Goal: Task Accomplishment & Management: Complete application form

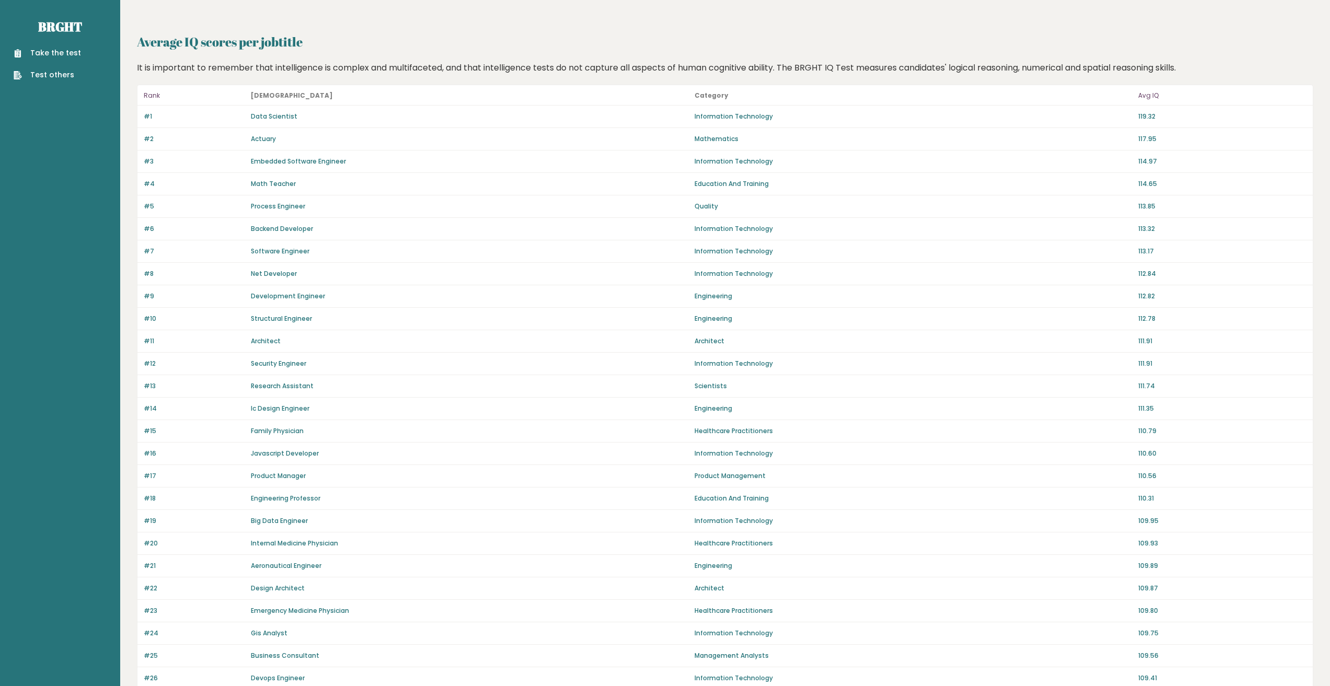
click at [276, 114] on link "Data Scientist" at bounding box center [274, 116] width 47 height 9
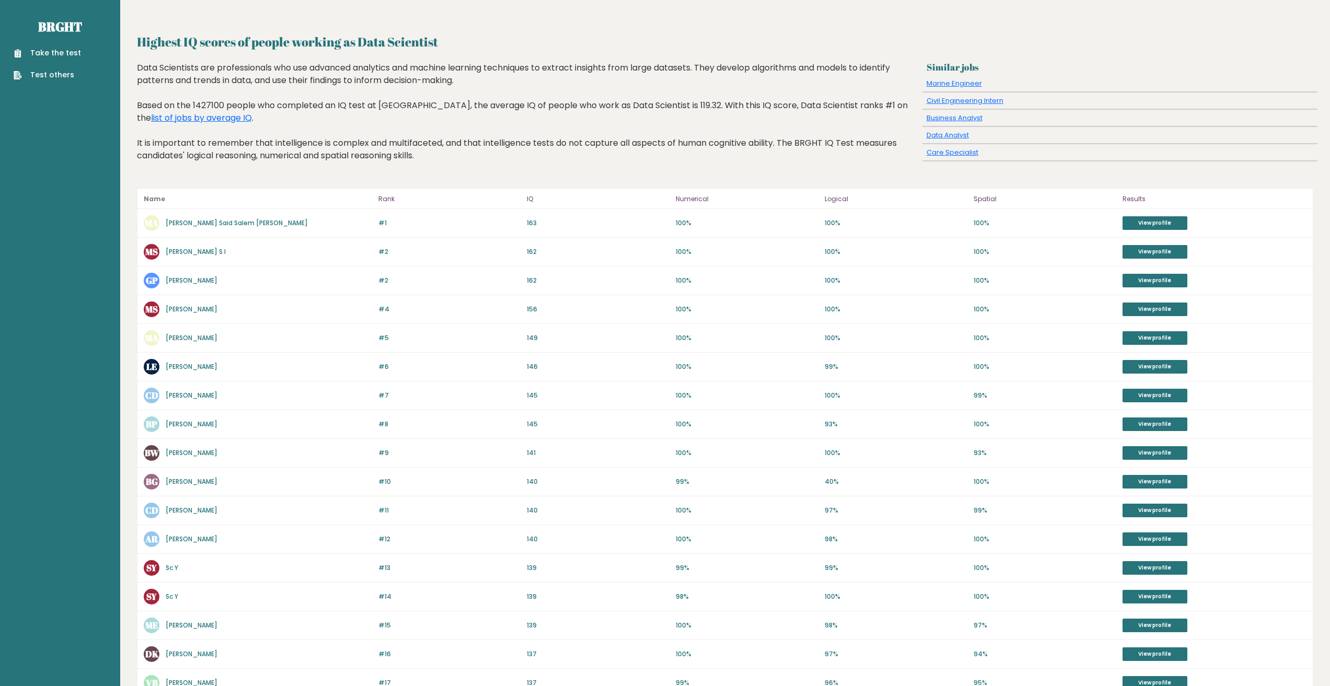
click at [62, 53] on link "Take the test" at bounding box center [47, 53] width 67 height 11
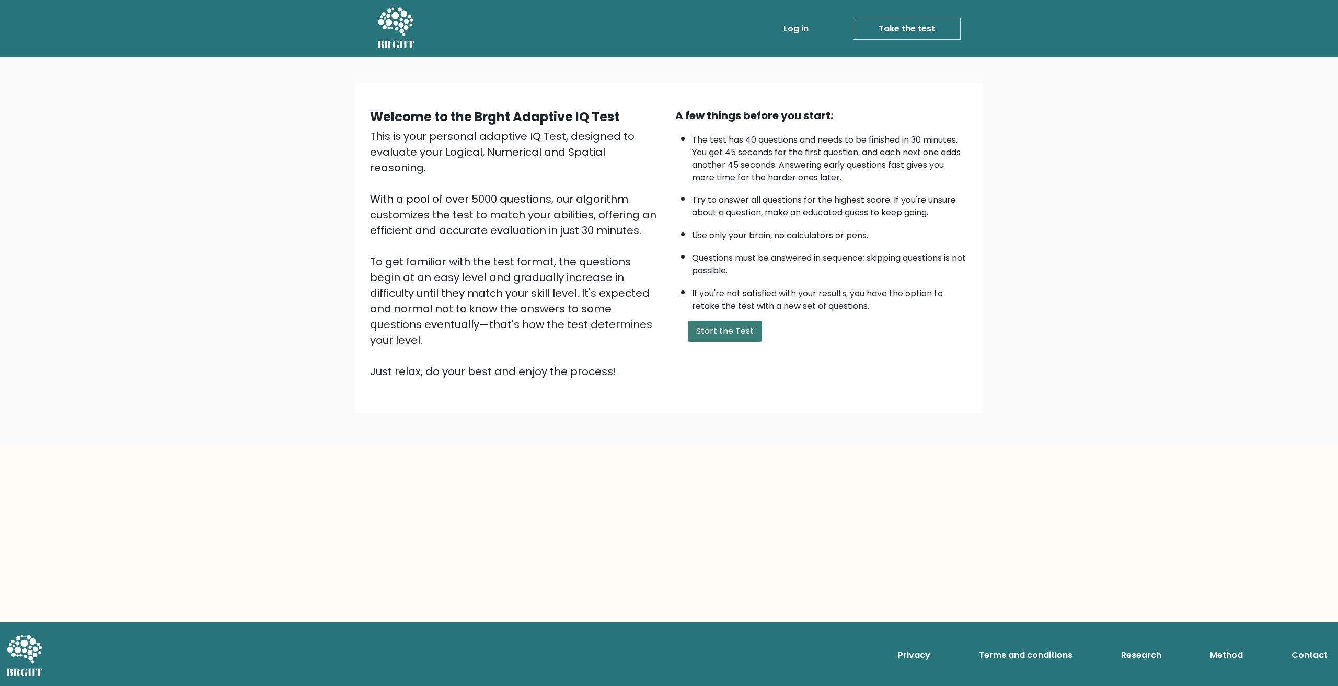
click at [726, 329] on button "Start the Test" at bounding box center [725, 331] width 74 height 21
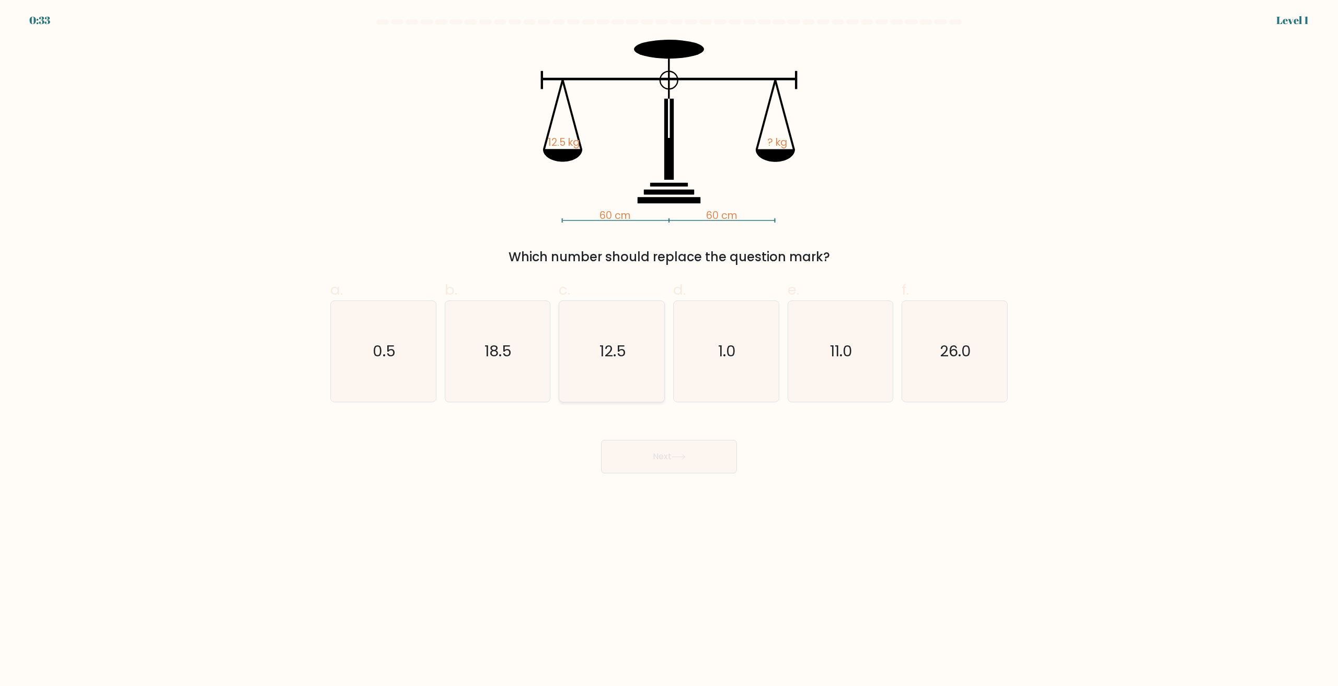
click at [631, 345] on icon "12.5" at bounding box center [611, 351] width 101 height 101
click at [669, 345] on input "c. 12.5" at bounding box center [669, 346] width 1 height 7
radio input "true"
click at [668, 455] on button "Next" at bounding box center [669, 456] width 136 height 33
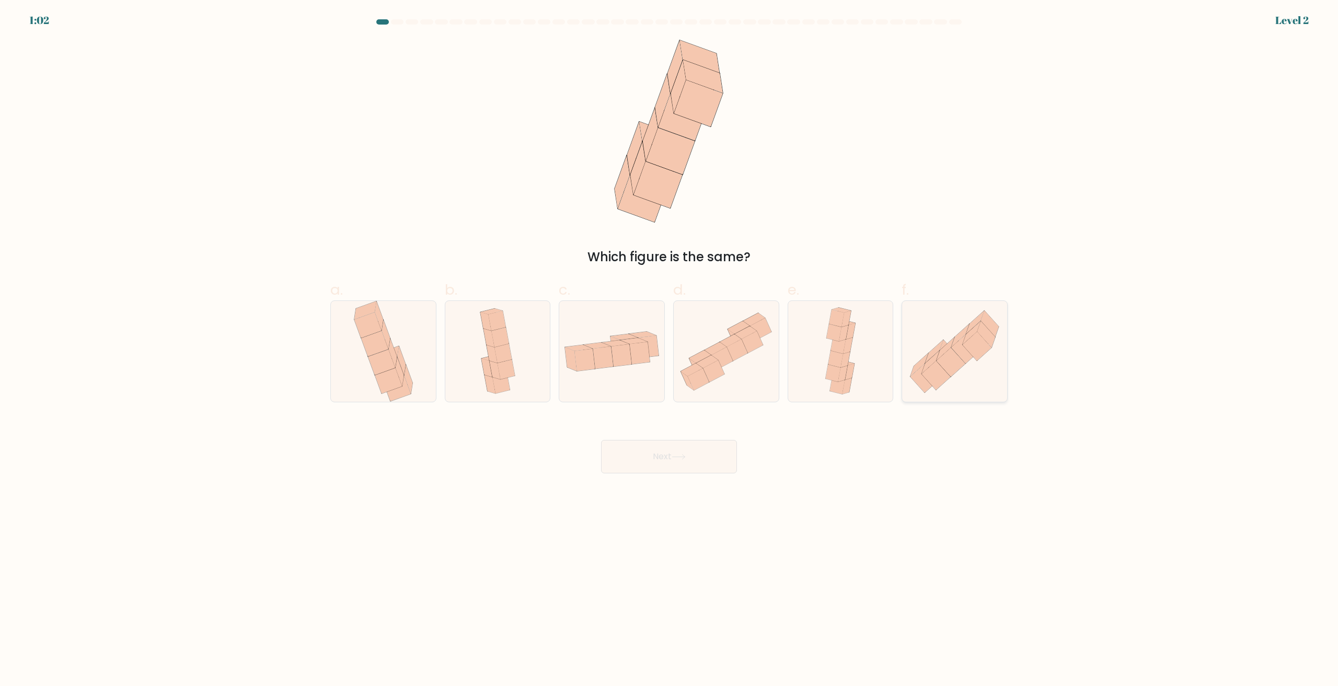
click at [970, 366] on icon at bounding box center [954, 352] width 105 height 92
click at [670, 350] on input "f." at bounding box center [669, 346] width 1 height 7
radio input "true"
click at [686, 461] on button "Next" at bounding box center [669, 456] width 136 height 33
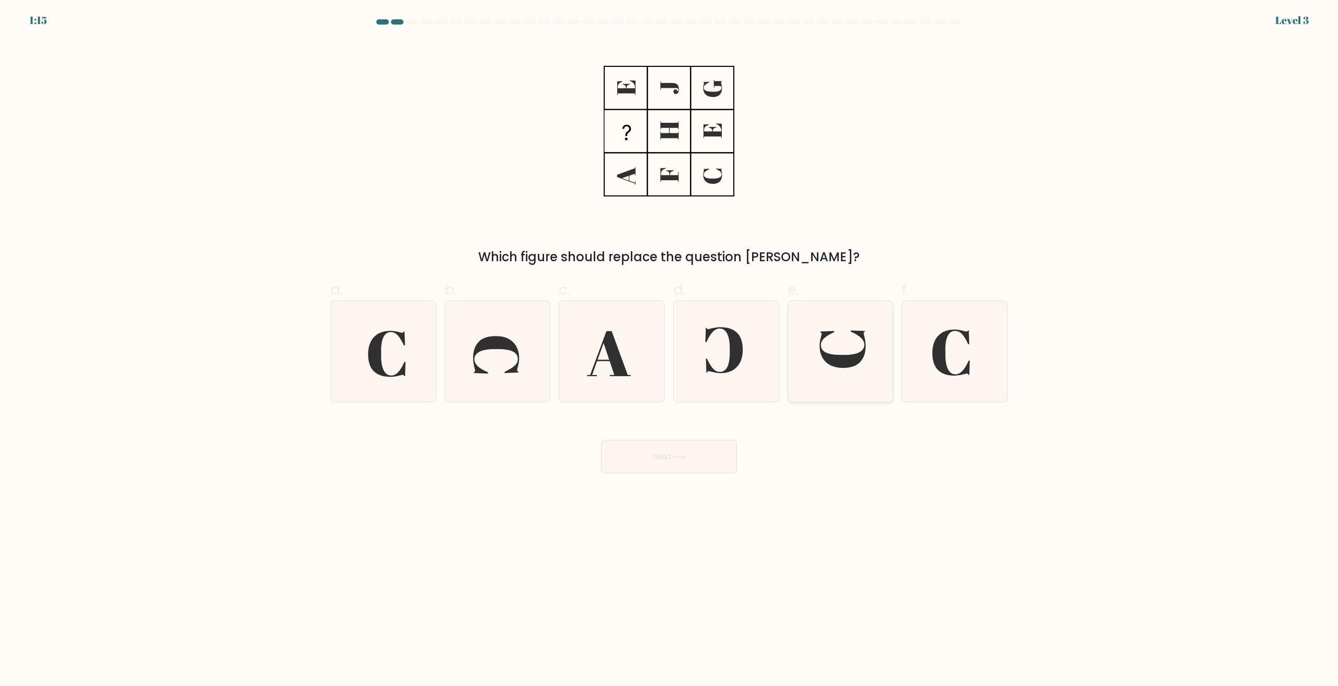
click at [849, 347] on icon at bounding box center [840, 351] width 101 height 101
click at [670, 347] on input "e." at bounding box center [669, 346] width 1 height 7
radio input "true"
click at [675, 451] on button "Next" at bounding box center [669, 456] width 136 height 33
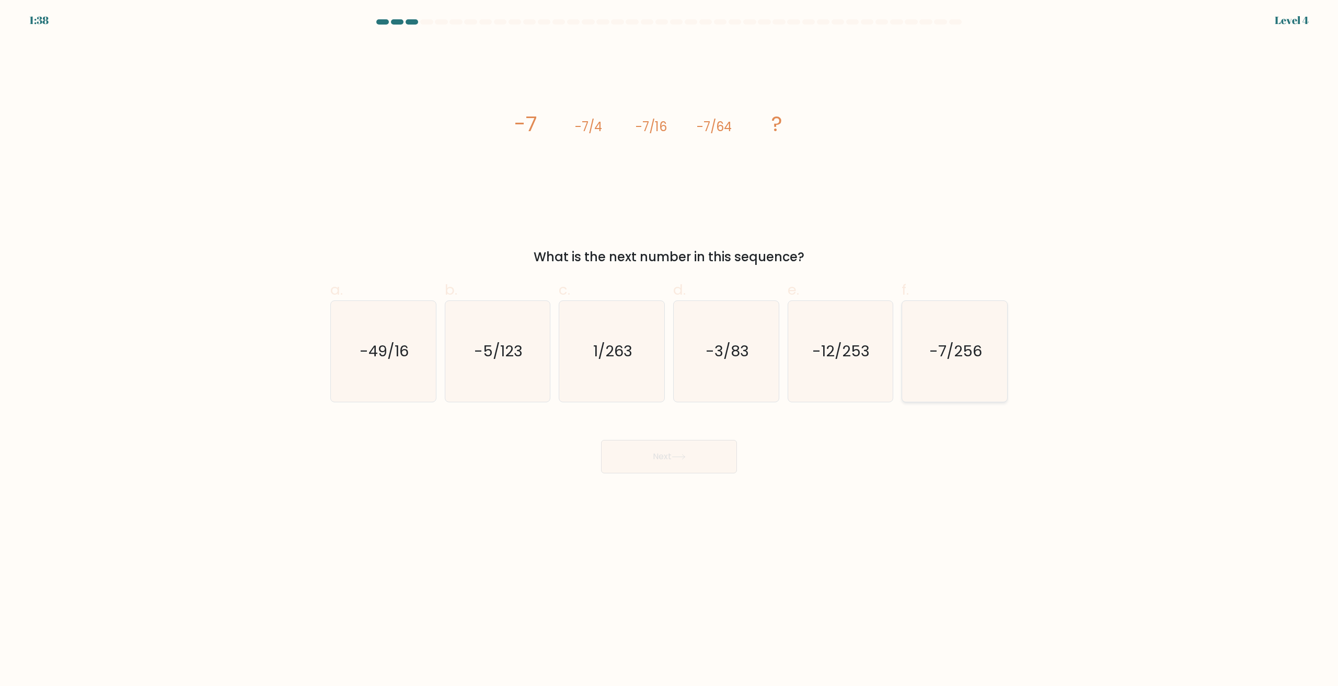
click at [960, 359] on text "-7/256" at bounding box center [955, 351] width 53 height 21
click at [670, 350] on input "f. -7/256" at bounding box center [669, 346] width 1 height 7
radio input "true"
click at [662, 467] on button "Next" at bounding box center [669, 456] width 136 height 33
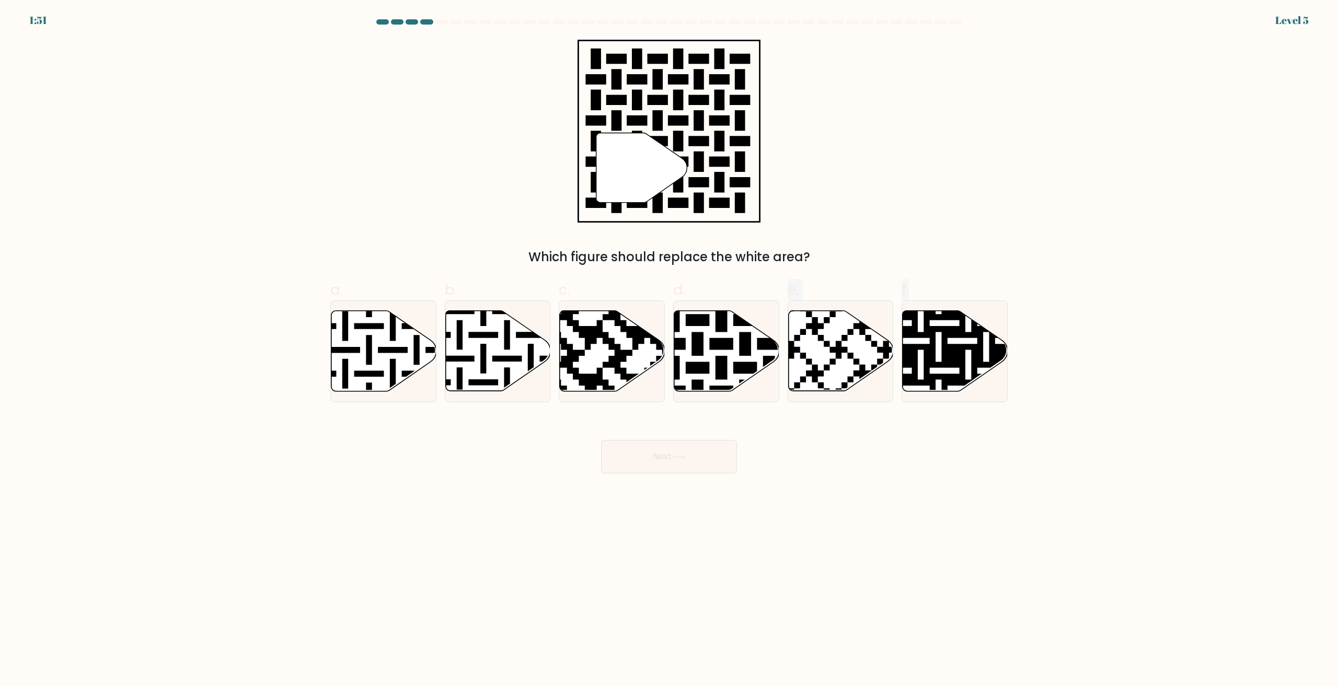
drag, startPoint x: 710, startPoint y: 375, endPoint x: 773, endPoint y: 557, distance: 192.8
click at [751, 573] on body "1:51 Level 5" at bounding box center [669, 343] width 1338 height 686
click at [721, 361] on icon at bounding box center [757, 308] width 190 height 190
click at [670, 350] on input "d." at bounding box center [669, 346] width 1 height 7
radio input "true"
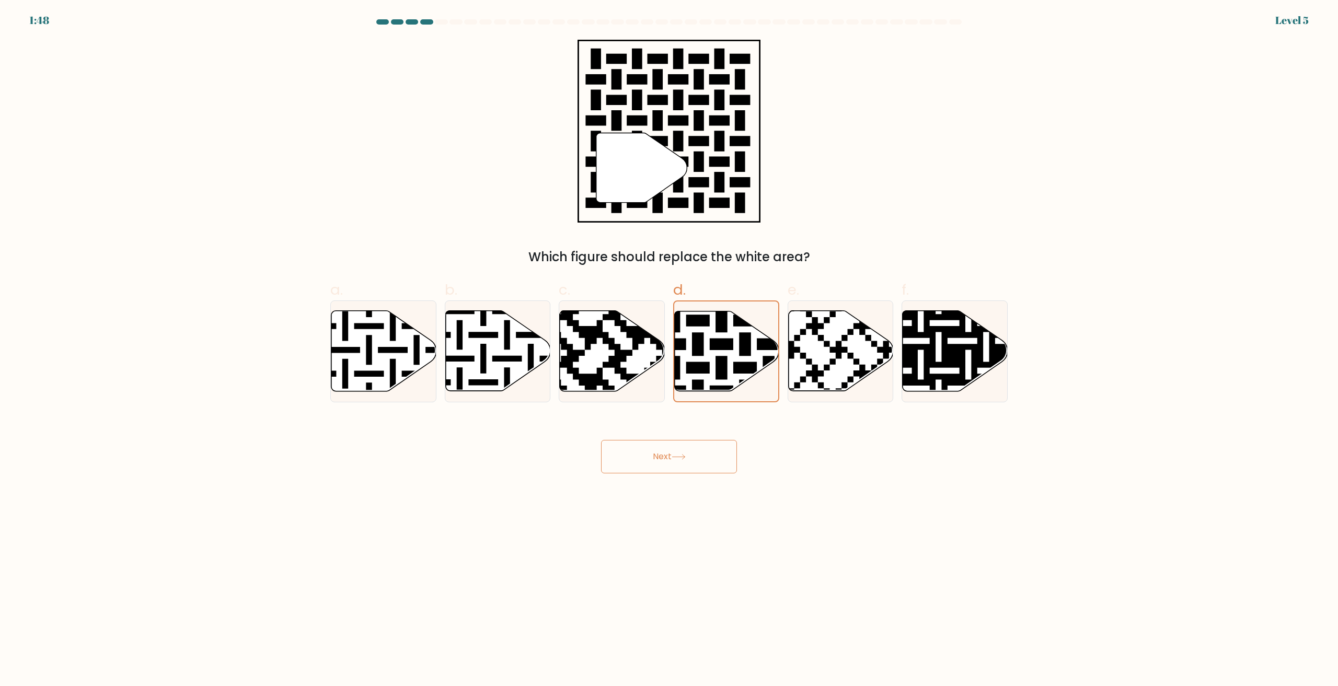
click at [674, 456] on icon at bounding box center [679, 457] width 14 height 6
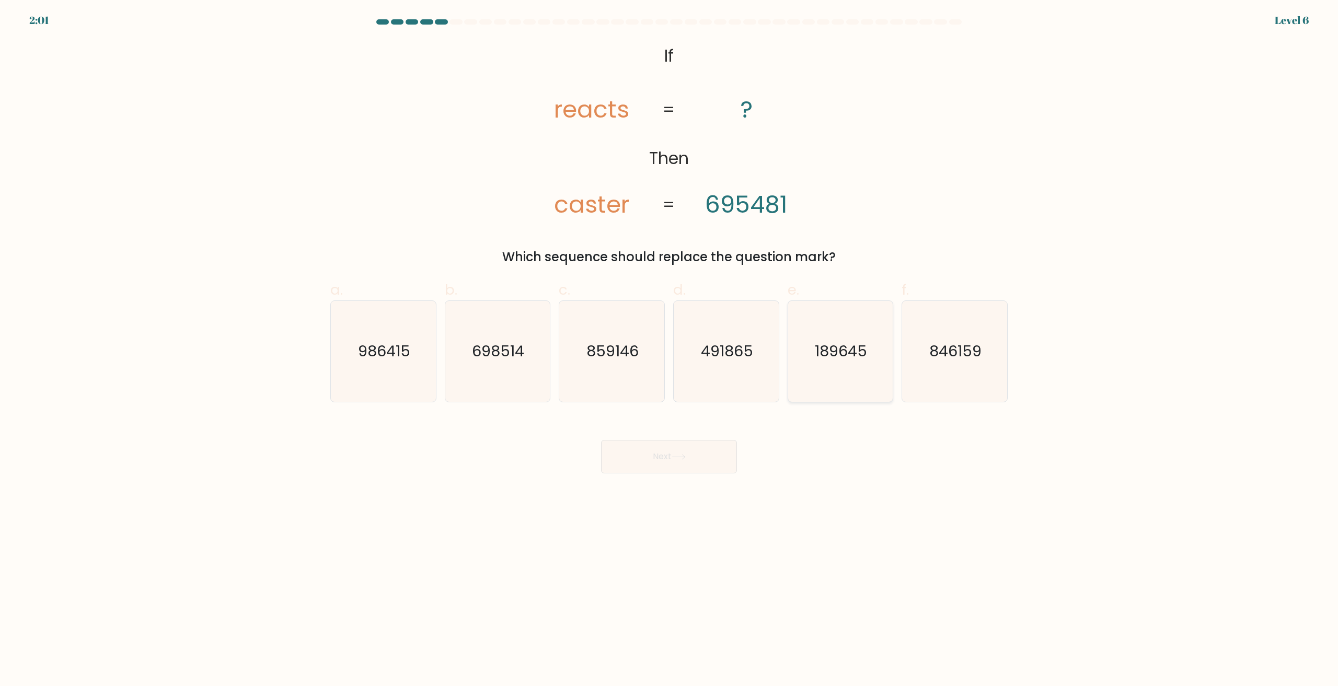
click at [829, 356] on text "189645" at bounding box center [841, 351] width 52 height 21
click at [670, 350] on input "e. 189645" at bounding box center [669, 346] width 1 height 7
radio input "true"
click at [670, 470] on button "Next" at bounding box center [669, 456] width 136 height 33
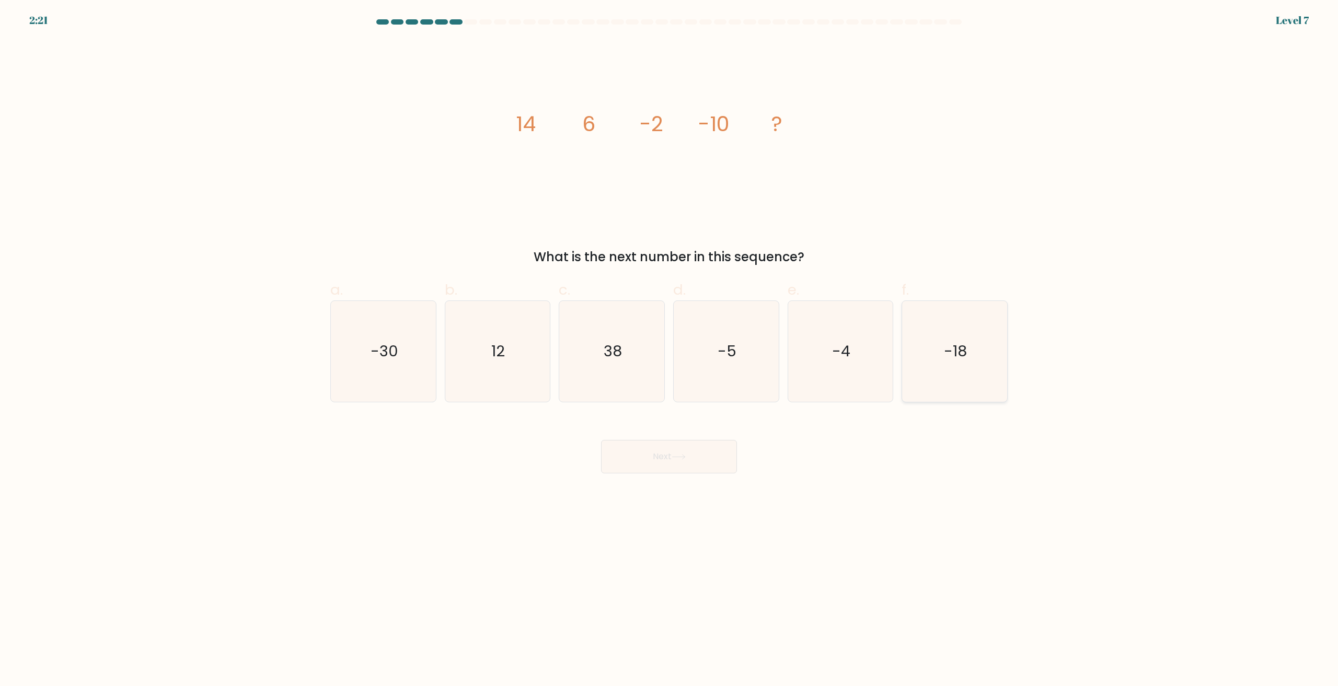
click at [937, 352] on icon "-18" at bounding box center [954, 351] width 101 height 101
click at [670, 350] on input "f. -18" at bounding box center [669, 346] width 1 height 7
radio input "true"
click at [671, 452] on button "Next" at bounding box center [669, 456] width 136 height 33
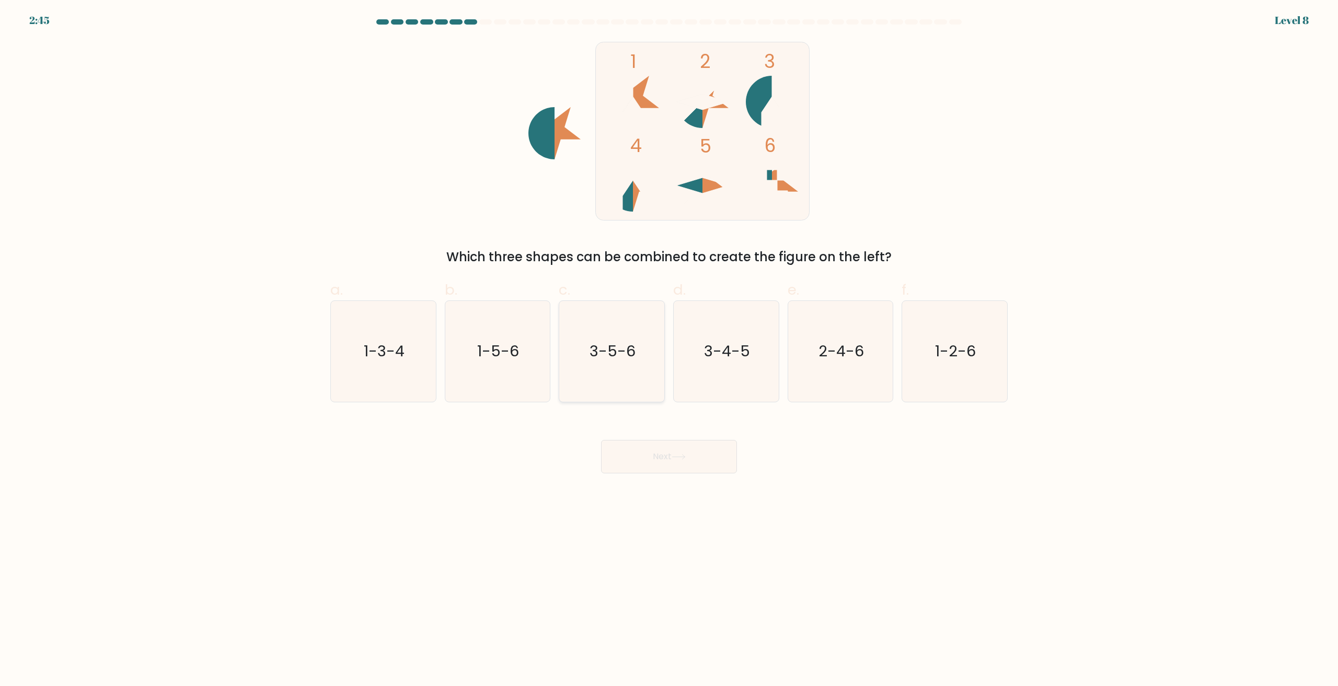
click at [593, 345] on text "3-5-6" at bounding box center [613, 351] width 46 height 21
click at [669, 345] on input "c. 3-5-6" at bounding box center [669, 346] width 1 height 7
radio input "true"
click at [397, 367] on icon "1-3-4" at bounding box center [383, 351] width 101 height 101
click at [669, 350] on input "a. 1-3-4" at bounding box center [669, 346] width 1 height 7
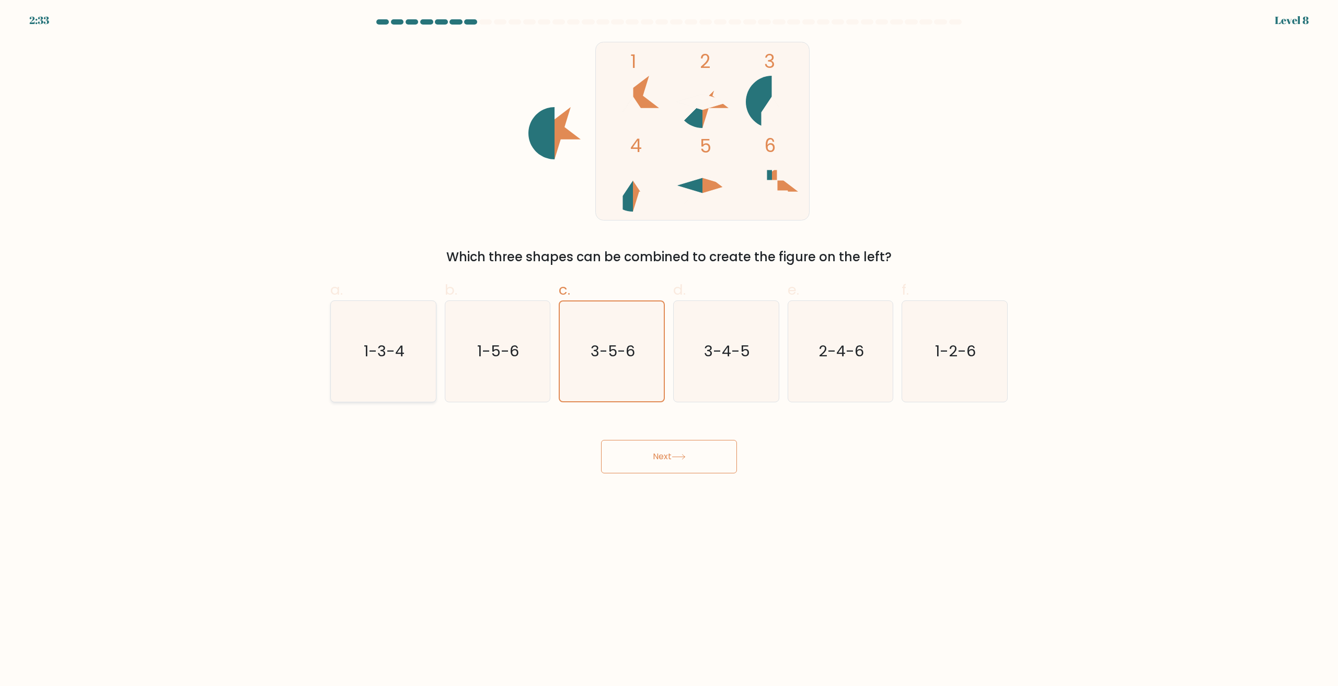
radio input "true"
click at [602, 352] on text "3-5-6" at bounding box center [613, 351] width 46 height 21
click at [669, 350] on input "c. 3-5-6" at bounding box center [669, 346] width 1 height 7
radio input "true"
click at [488, 362] on icon "1-5-6" at bounding box center [497, 351] width 101 height 101
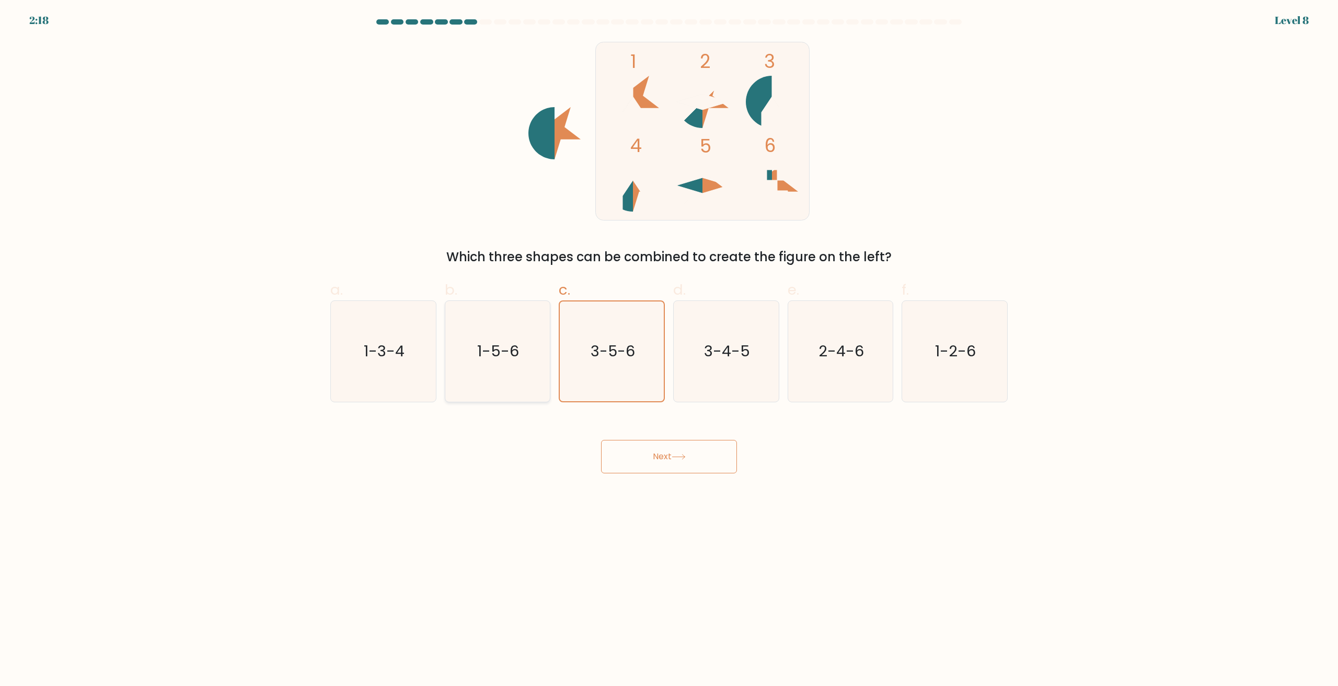
click at [669, 350] on input "b. 1-5-6" at bounding box center [669, 346] width 1 height 7
radio input "true"
click at [413, 361] on icon "1-3-4" at bounding box center [383, 351] width 101 height 101
click at [669, 350] on input "a. 1-3-4" at bounding box center [669, 346] width 1 height 7
radio input "true"
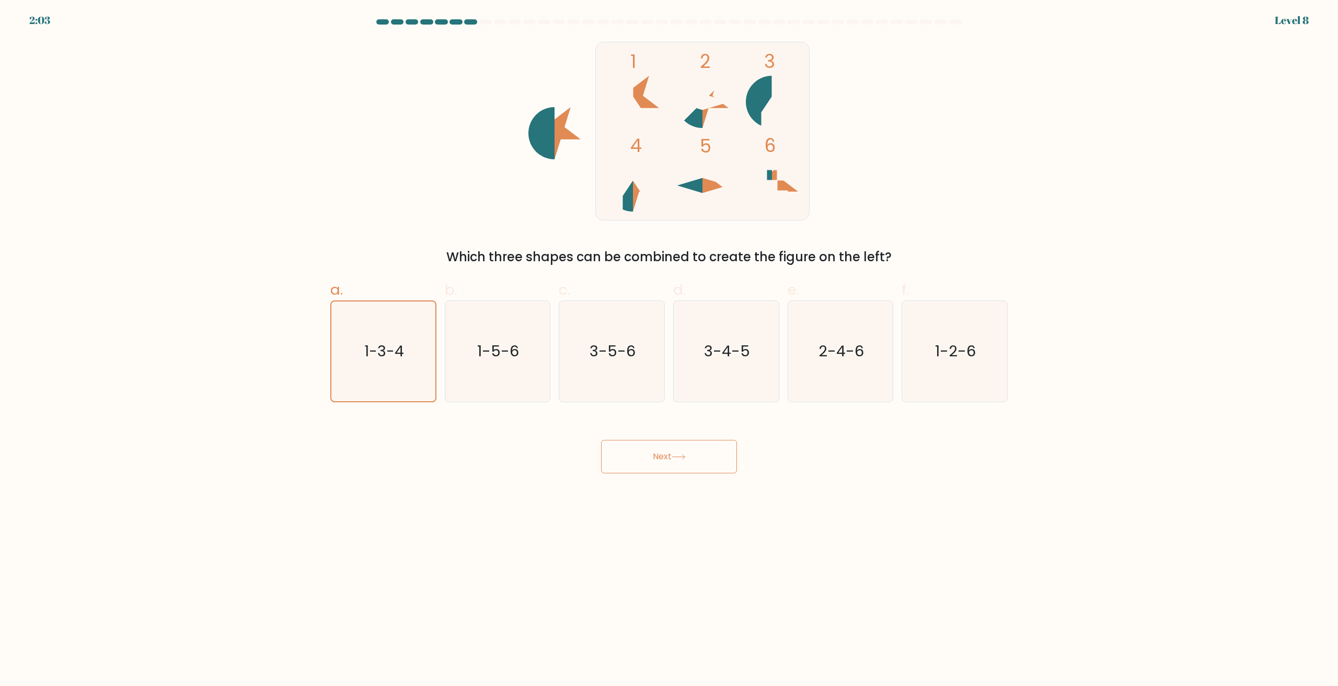
click at [660, 453] on button "Next" at bounding box center [669, 456] width 136 height 33
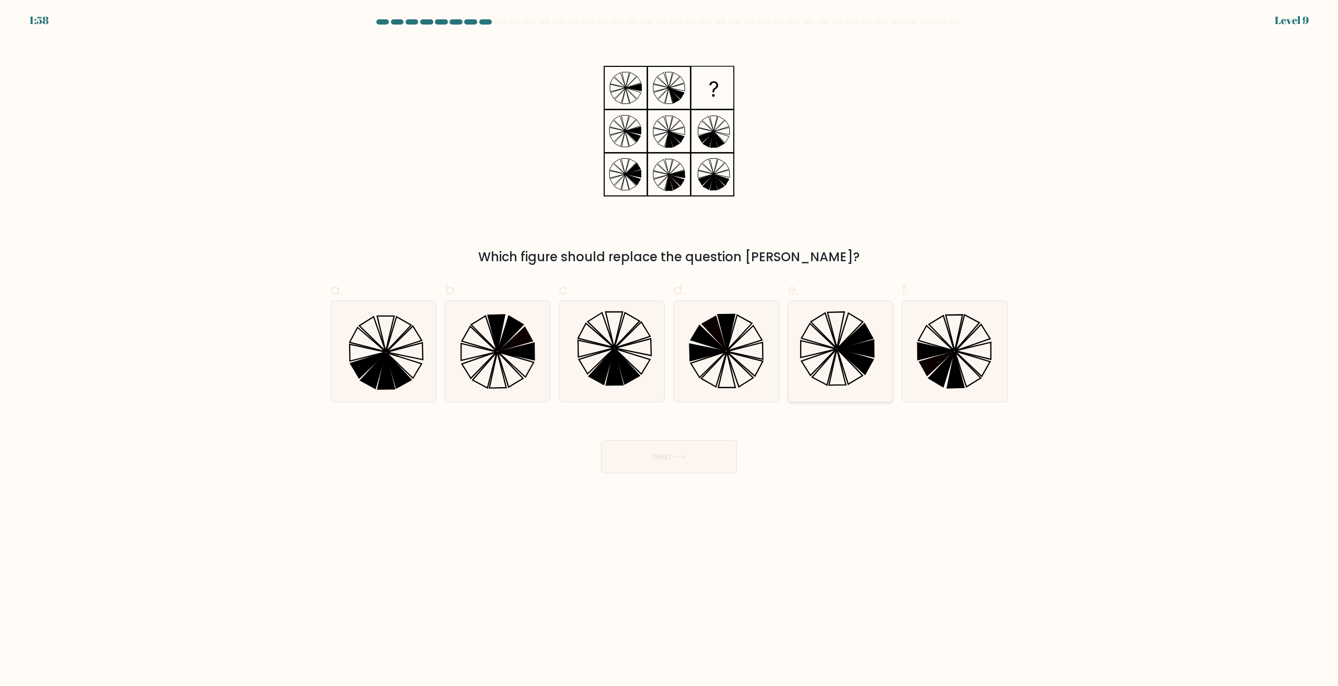
click at [818, 362] on icon at bounding box center [840, 351] width 101 height 101
click at [670, 350] on input "e." at bounding box center [669, 346] width 1 height 7
radio input "true"
click at [678, 467] on button "Next" at bounding box center [669, 456] width 136 height 33
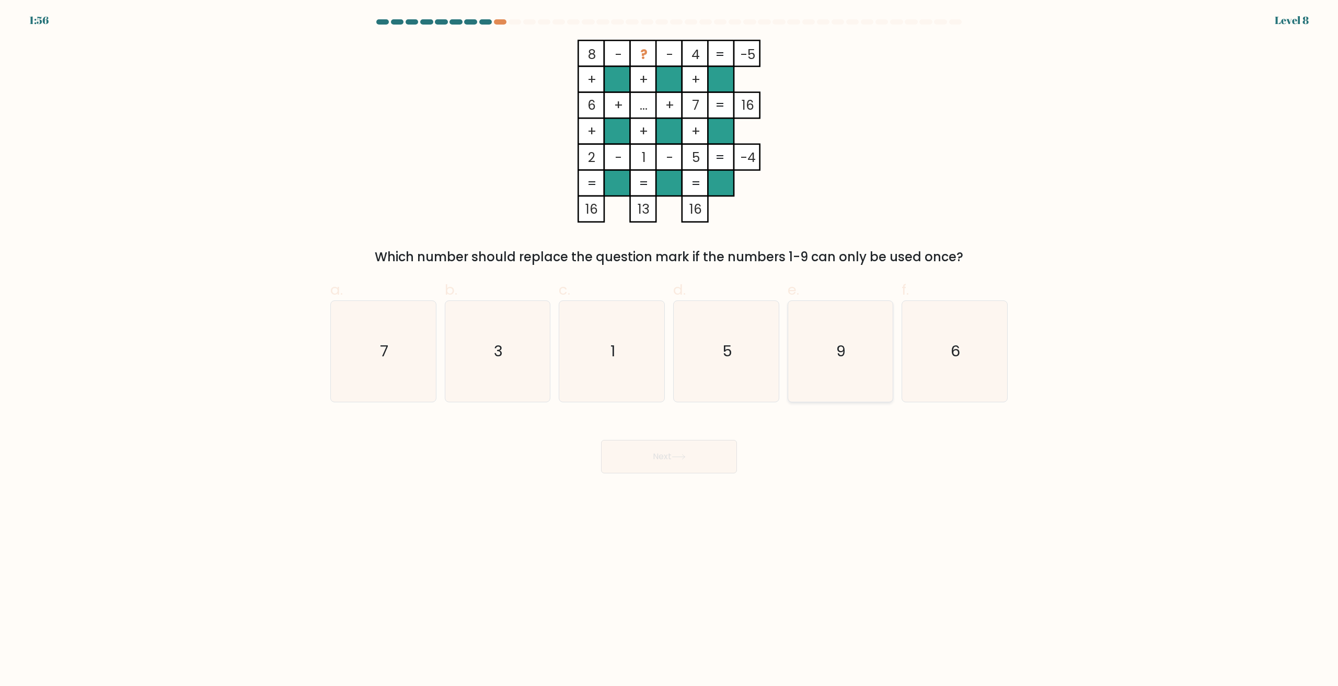
click at [840, 363] on icon "9" at bounding box center [840, 351] width 101 height 101
click at [670, 350] on input "e. 9" at bounding box center [669, 346] width 1 height 7
radio input "true"
click at [676, 453] on button "Next" at bounding box center [669, 456] width 136 height 33
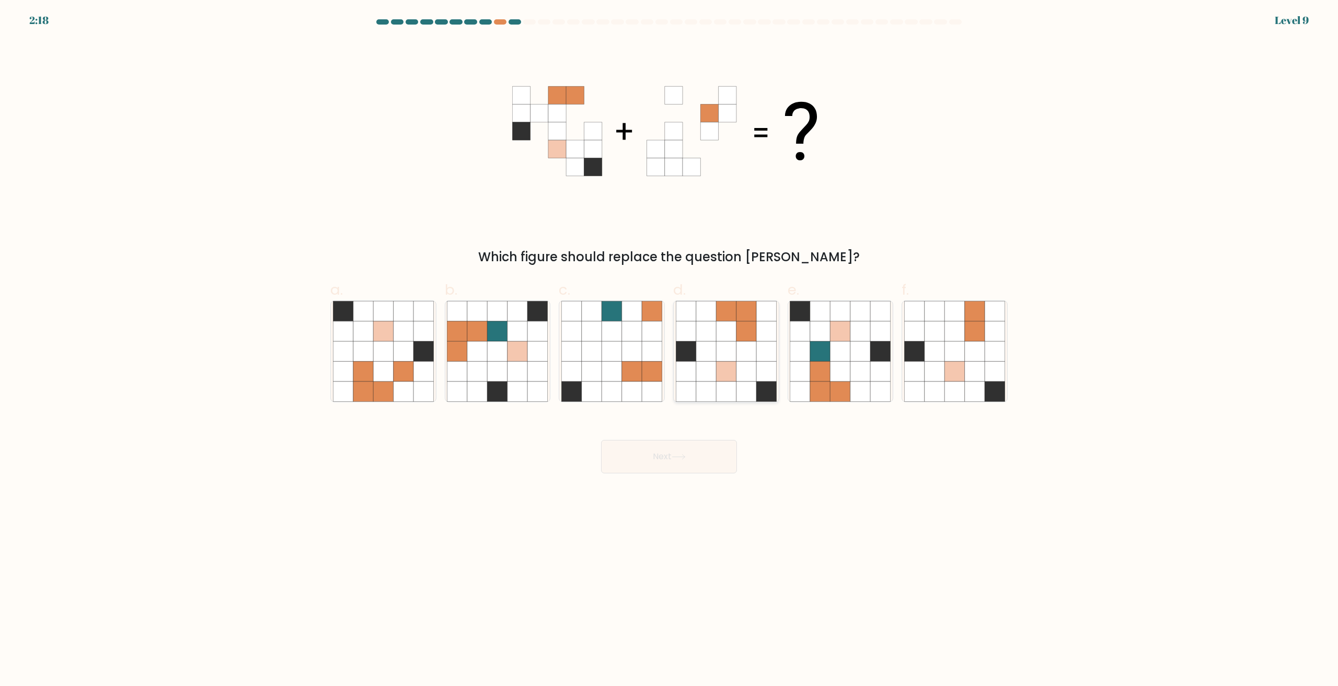
click at [733, 370] on icon at bounding box center [726, 372] width 20 height 20
click at [670, 350] on input "d." at bounding box center [669, 346] width 1 height 7
radio input "true"
click at [669, 448] on button "Next" at bounding box center [669, 456] width 136 height 33
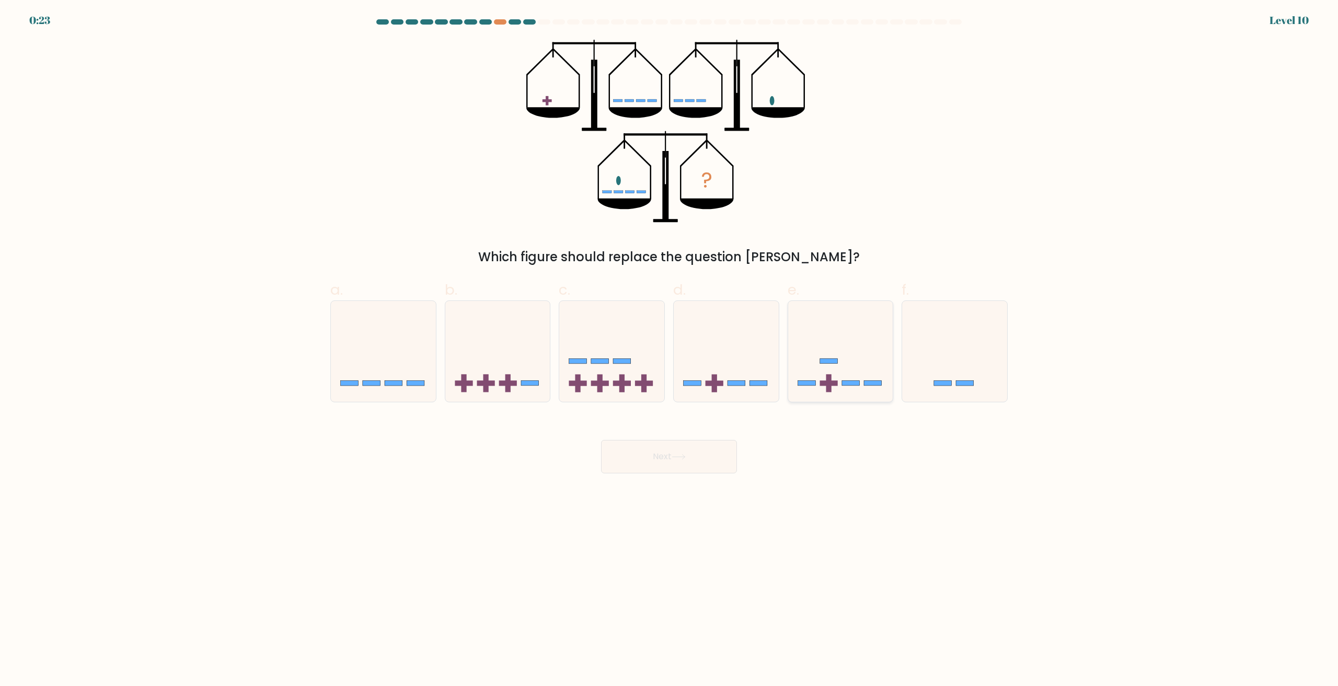
click at [828, 375] on rect at bounding box center [828, 383] width 5 height 18
click at [670, 350] on input "e." at bounding box center [669, 346] width 1 height 7
radio input "true"
click at [677, 463] on button "Next" at bounding box center [669, 456] width 136 height 33
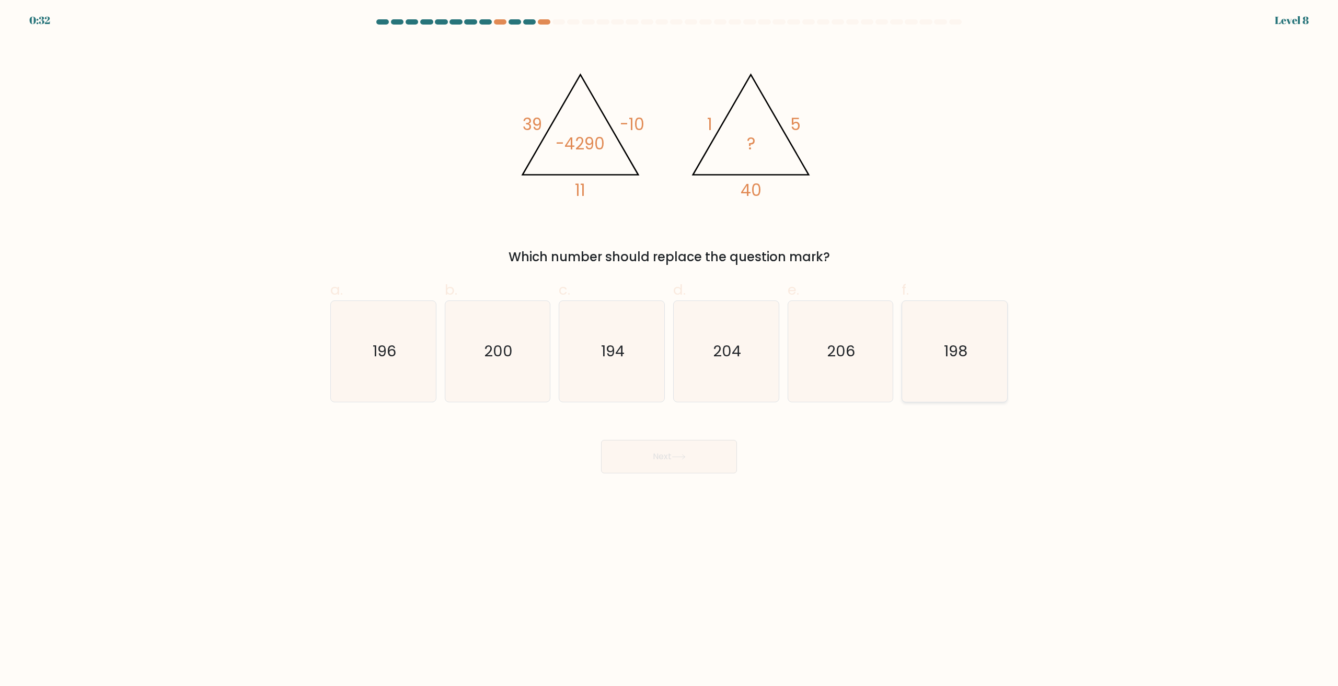
click at [960, 342] on text "198" at bounding box center [956, 351] width 24 height 21
click at [670, 343] on input "f. 198" at bounding box center [669, 346] width 1 height 7
radio input "true"
click at [662, 456] on button "Next" at bounding box center [669, 456] width 136 height 33
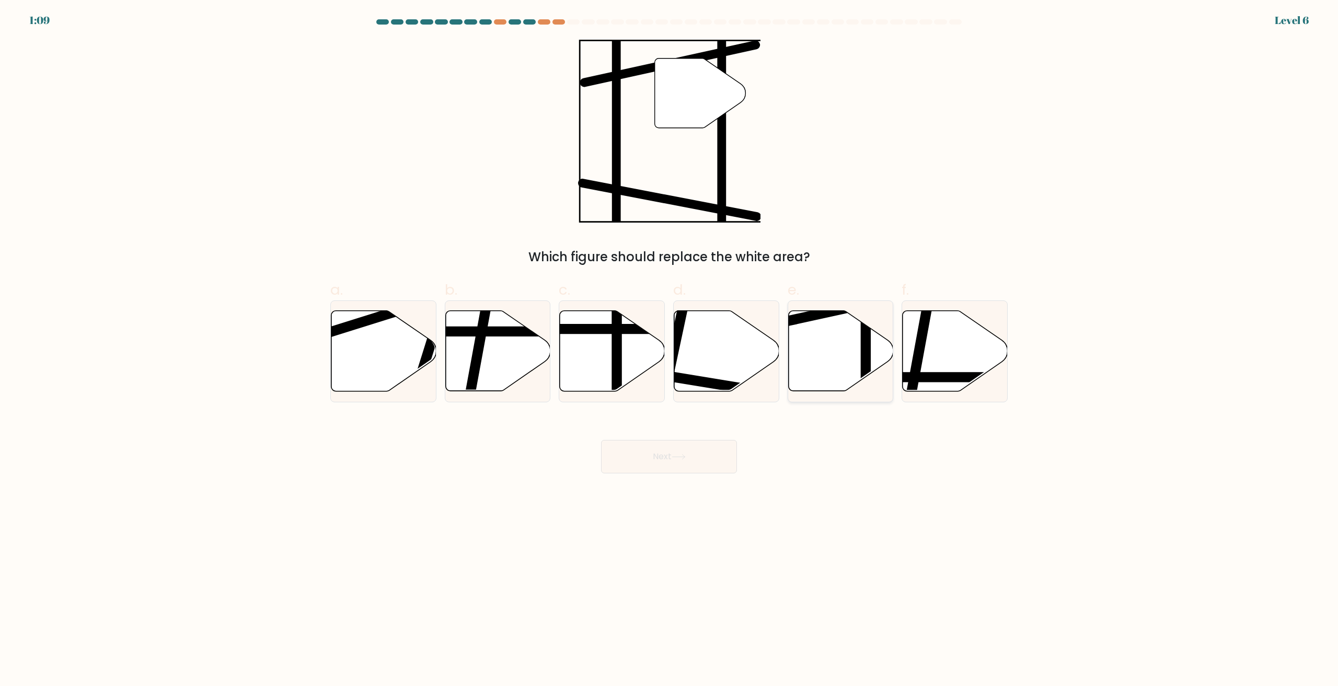
click at [837, 365] on icon at bounding box center [840, 351] width 105 height 81
click at [670, 350] on input "e." at bounding box center [669, 346] width 1 height 7
radio input "true"
click at [667, 449] on button "Next" at bounding box center [669, 456] width 136 height 33
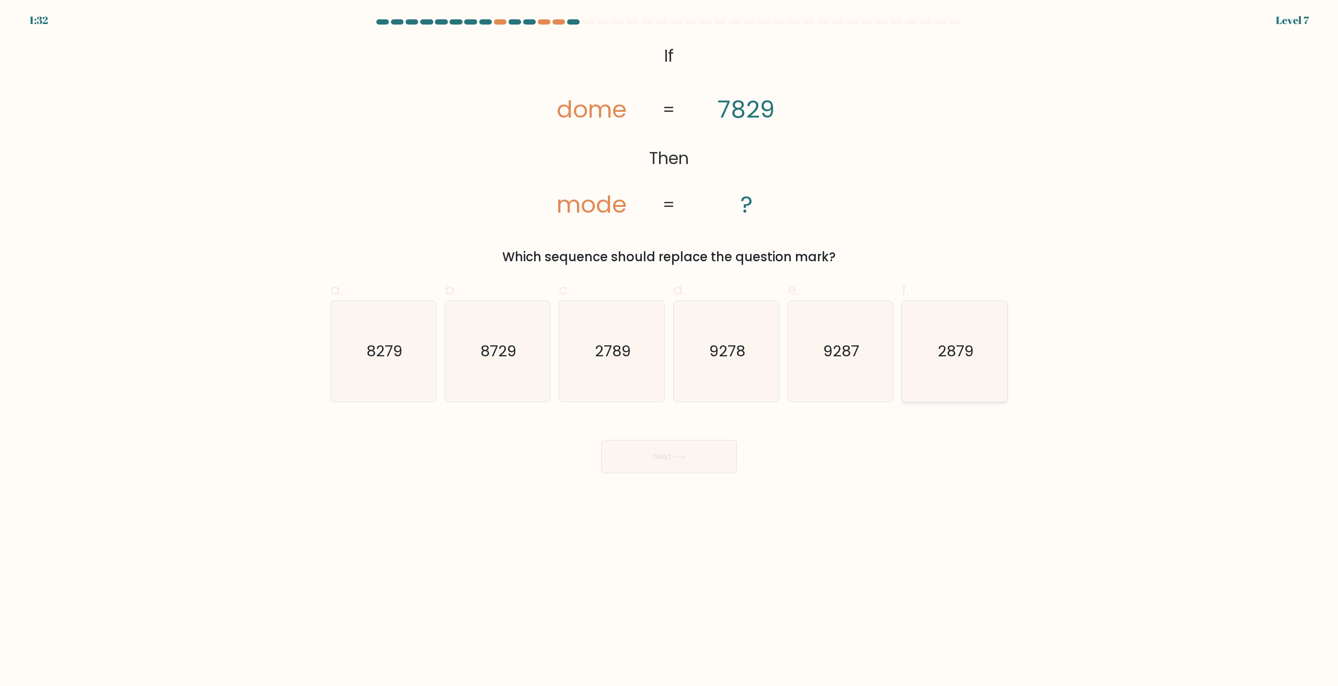
click at [957, 386] on icon "2879" at bounding box center [954, 351] width 101 height 101
click at [670, 350] on input "f. 2879" at bounding box center [669, 346] width 1 height 7
radio input "true"
click at [684, 454] on icon at bounding box center [679, 457] width 14 height 6
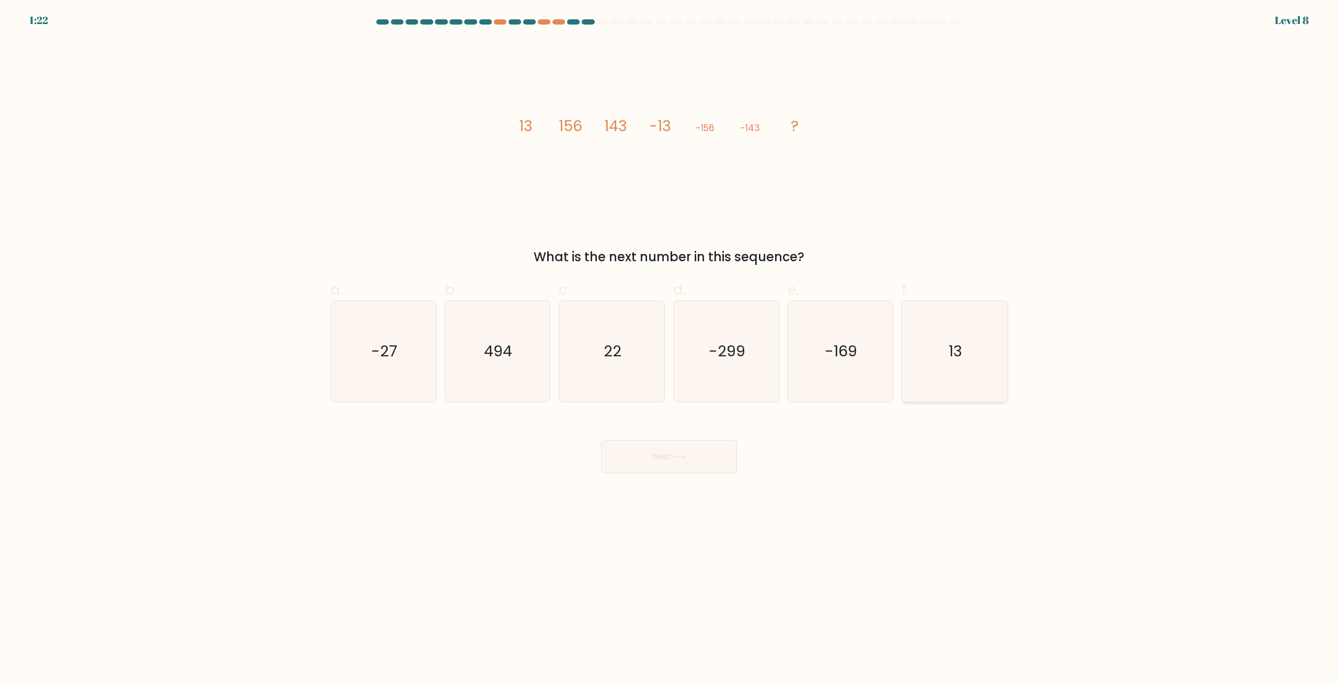
click at [943, 364] on icon "13" at bounding box center [954, 351] width 101 height 101
click at [670, 350] on input "f. 13" at bounding box center [669, 346] width 1 height 7
radio input "true"
click at [655, 453] on button "Next" at bounding box center [669, 456] width 136 height 33
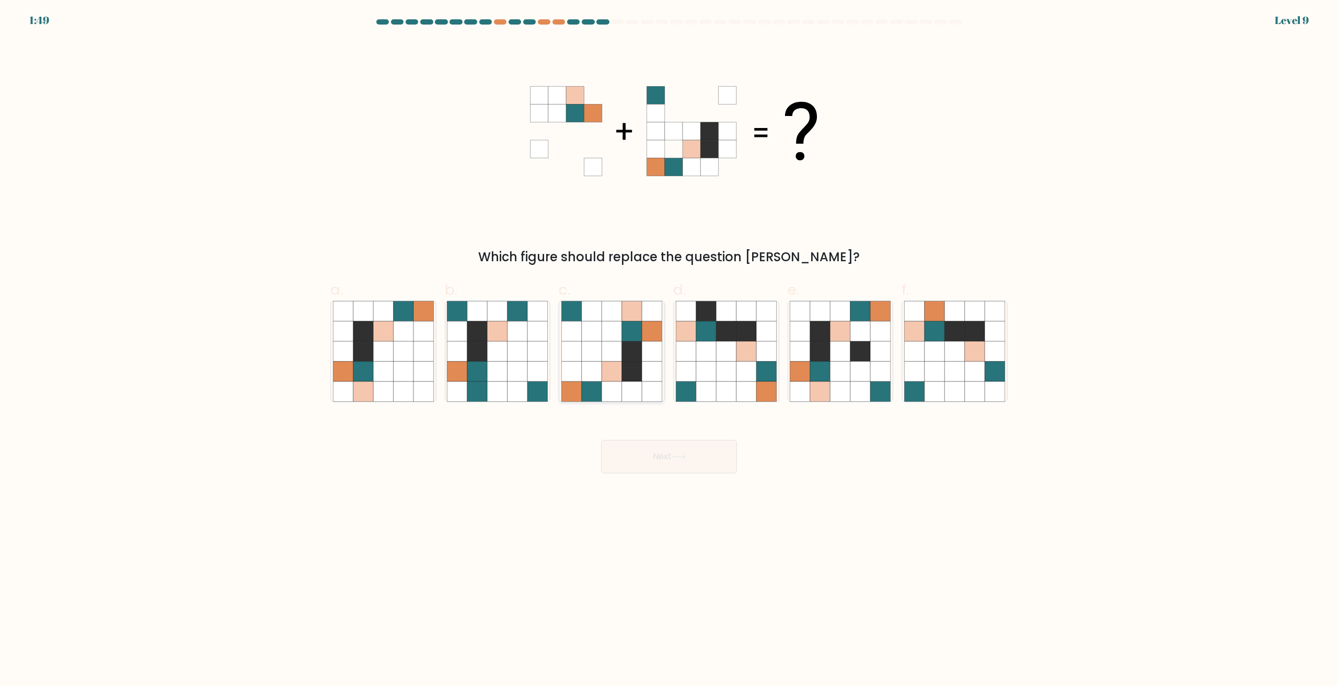
click at [593, 352] on icon at bounding box center [592, 352] width 20 height 20
click at [669, 350] on input "c." at bounding box center [669, 346] width 1 height 7
radio input "true"
click at [661, 439] on div "Next" at bounding box center [669, 444] width 690 height 59
click at [668, 465] on button "Next" at bounding box center [669, 456] width 136 height 33
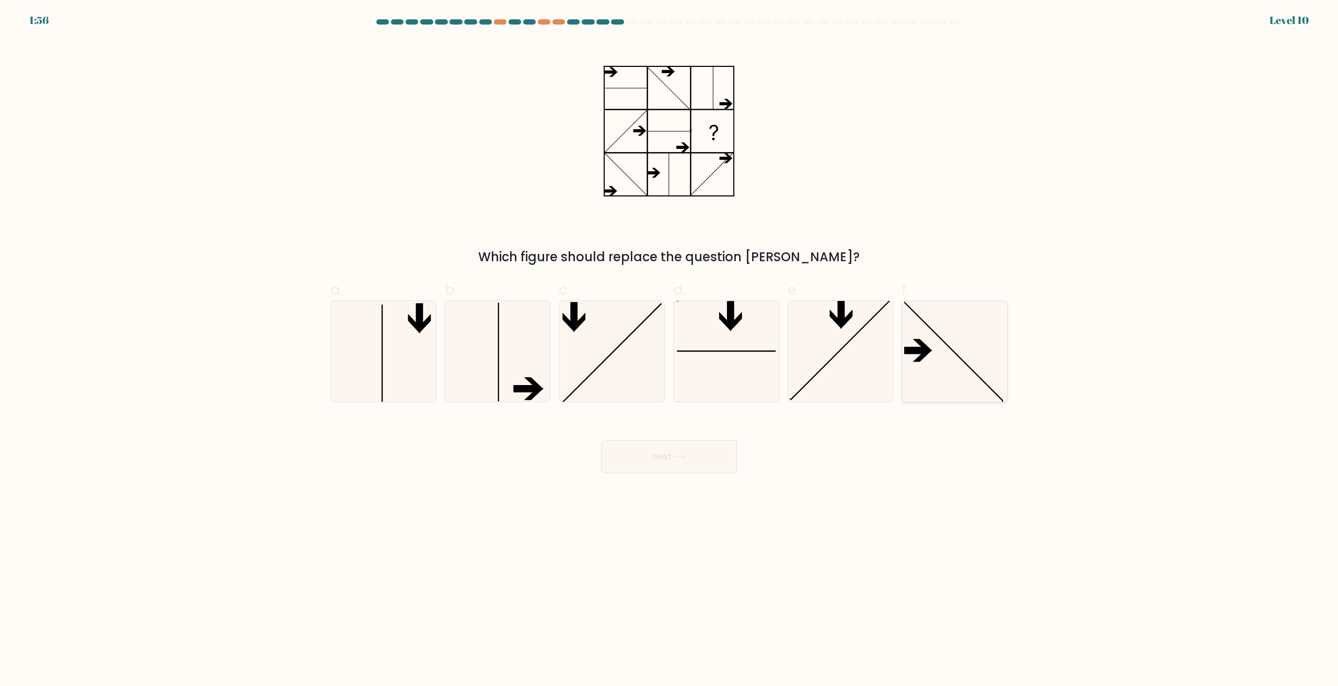
click at [931, 364] on icon at bounding box center [954, 351] width 101 height 101
click at [670, 350] on input "f." at bounding box center [669, 346] width 1 height 7
radio input "true"
click at [675, 458] on icon at bounding box center [679, 457] width 14 height 6
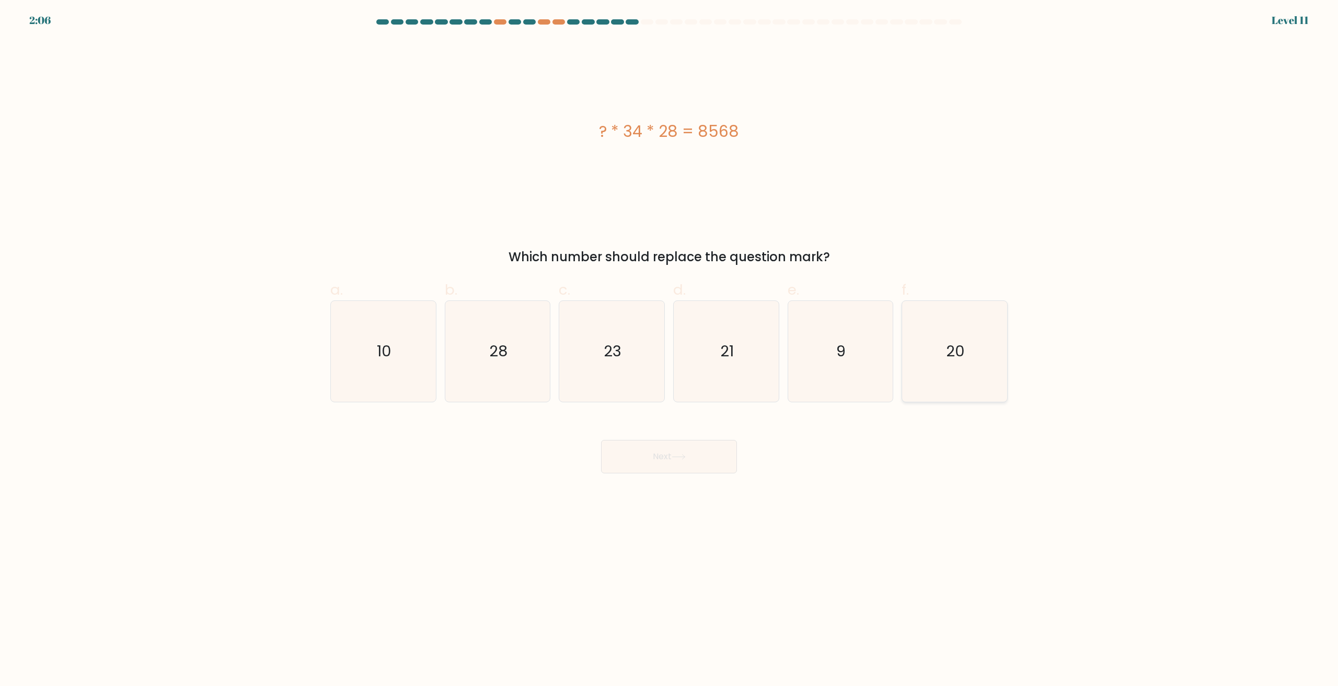
click at [963, 376] on icon "20" at bounding box center [954, 351] width 101 height 101
click at [670, 350] on input "f. 20" at bounding box center [669, 346] width 1 height 7
radio input "true"
click at [677, 449] on button "Next" at bounding box center [669, 456] width 136 height 33
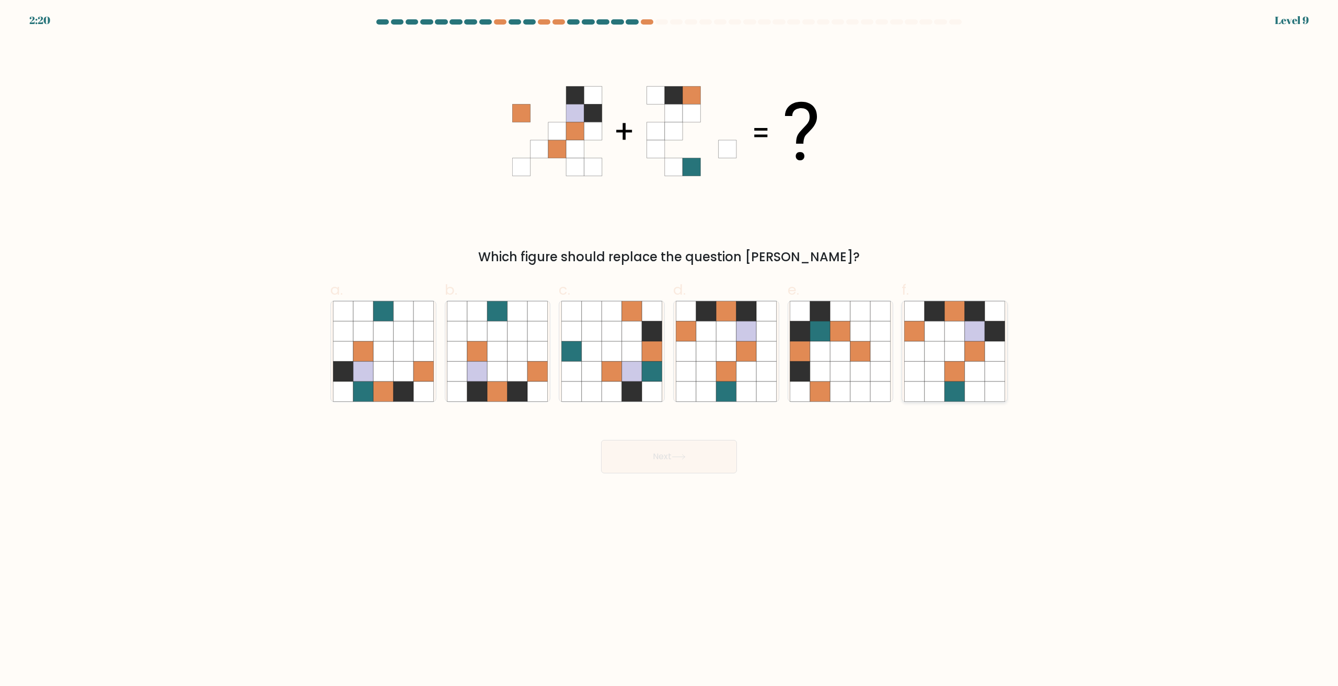
click at [940, 381] on icon at bounding box center [935, 372] width 20 height 20
click at [670, 350] on input "f." at bounding box center [669, 346] width 1 height 7
radio input "true"
click at [632, 462] on button "Next" at bounding box center [669, 456] width 136 height 33
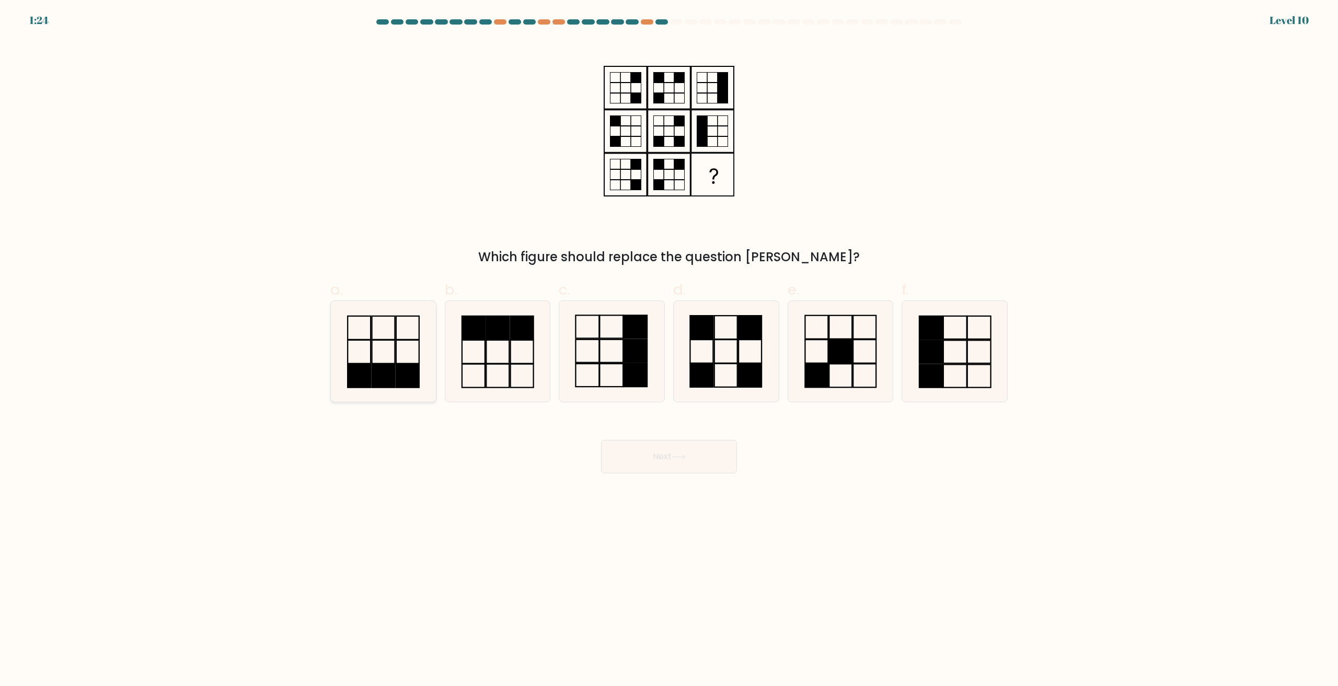
click at [370, 350] on icon at bounding box center [383, 351] width 101 height 101
click at [669, 350] on input "a." at bounding box center [669, 346] width 1 height 7
radio input "true"
click at [679, 460] on icon at bounding box center [679, 457] width 14 height 6
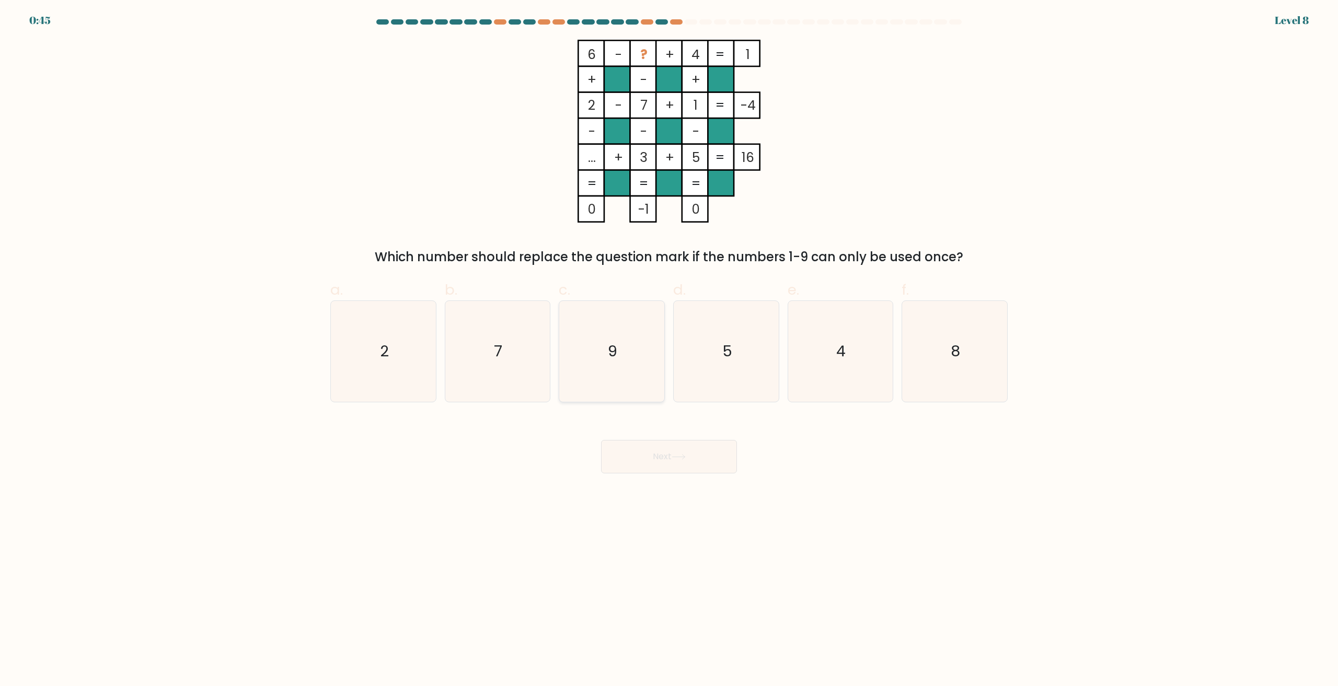
click at [619, 350] on icon "9" at bounding box center [611, 351] width 101 height 101
click at [669, 350] on input "c. 9" at bounding box center [669, 346] width 1 height 7
radio input "true"
click at [651, 457] on button "Next" at bounding box center [669, 456] width 136 height 33
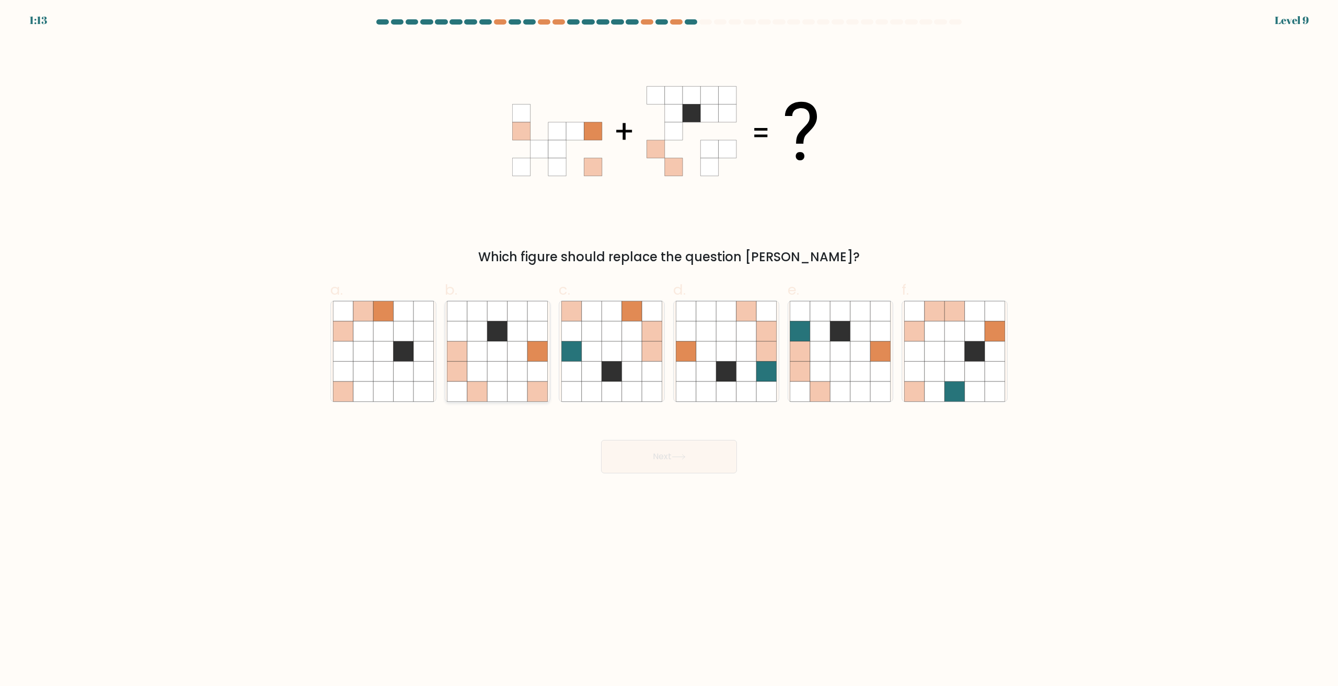
click at [506, 354] on icon at bounding box center [498, 352] width 20 height 20
click at [669, 350] on input "b." at bounding box center [669, 346] width 1 height 7
radio input "true"
click at [669, 443] on button "Next" at bounding box center [669, 456] width 136 height 33
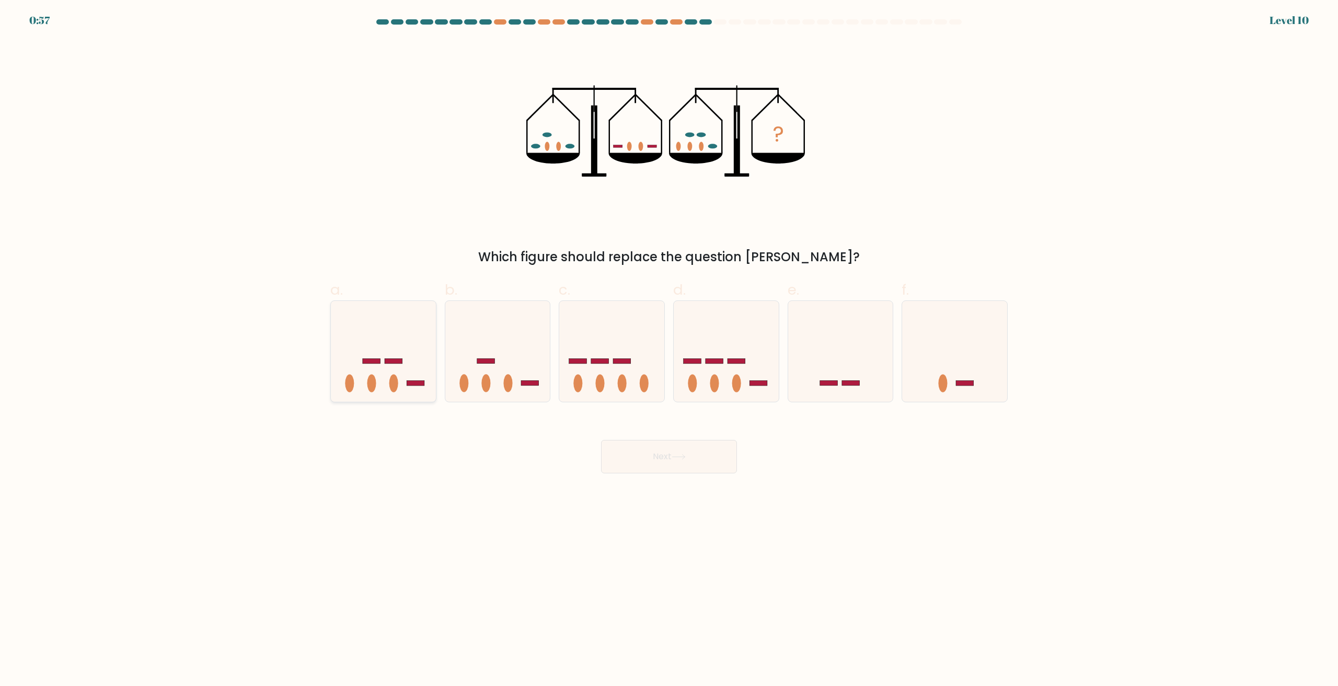
click at [395, 372] on icon at bounding box center [383, 351] width 105 height 87
click at [669, 350] on input "a." at bounding box center [669, 346] width 1 height 7
radio input "true"
click at [691, 456] on button "Next" at bounding box center [669, 456] width 136 height 33
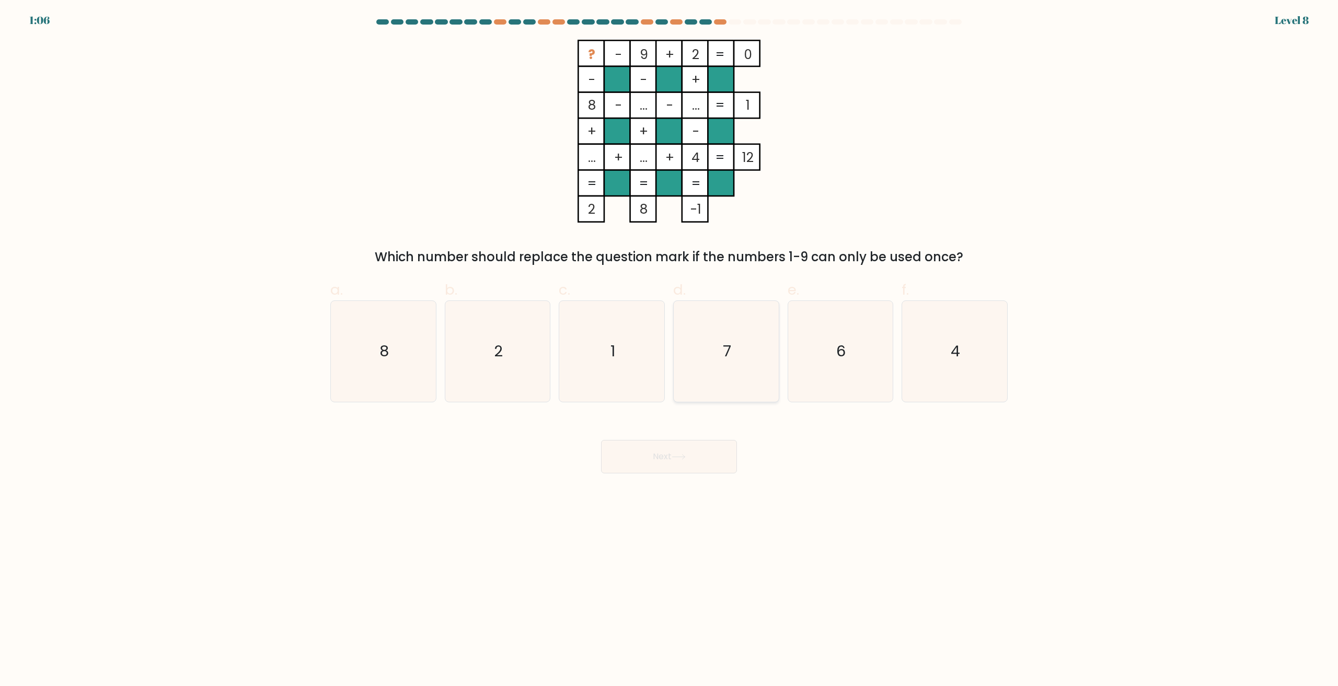
click at [742, 327] on icon "7" at bounding box center [726, 351] width 101 height 101
click at [670, 343] on input "d. 7" at bounding box center [669, 346] width 1 height 7
radio input "true"
click at [683, 460] on icon at bounding box center [679, 457] width 14 height 6
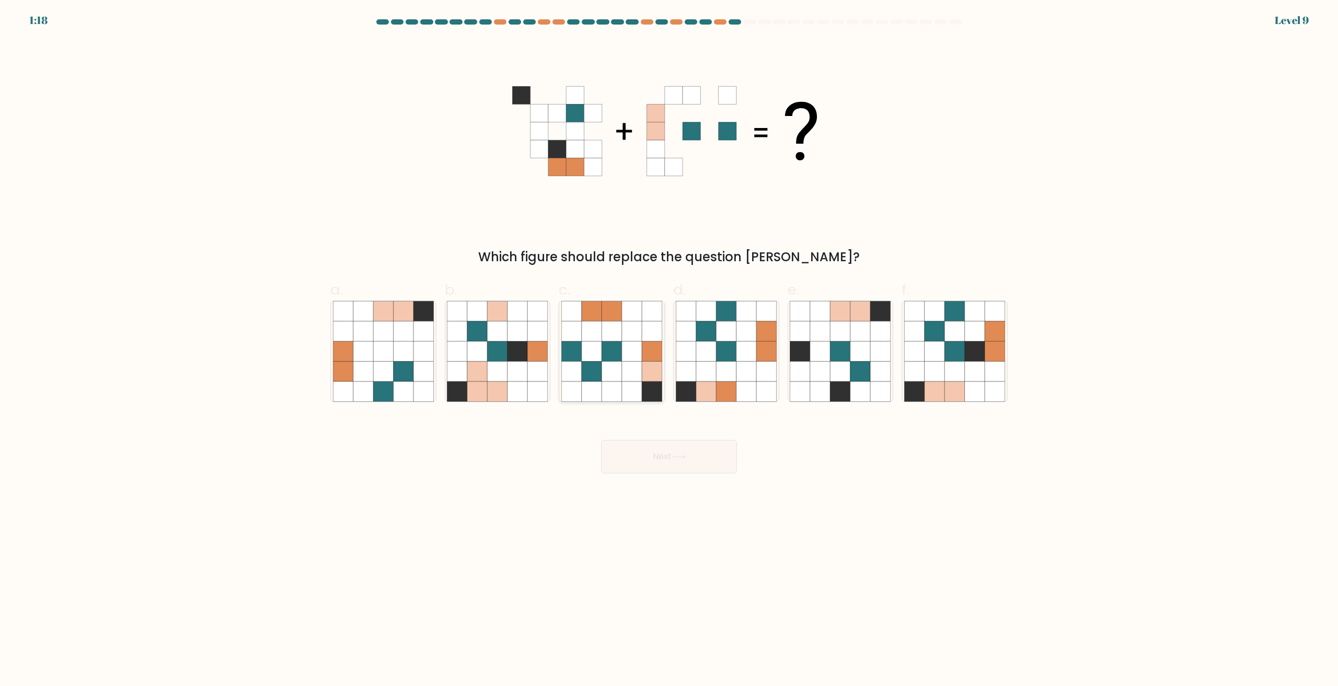
click at [613, 365] on icon at bounding box center [612, 372] width 20 height 20
click at [669, 350] on input "c." at bounding box center [669, 346] width 1 height 7
radio input "true"
click at [661, 470] on button "Next" at bounding box center [669, 456] width 136 height 33
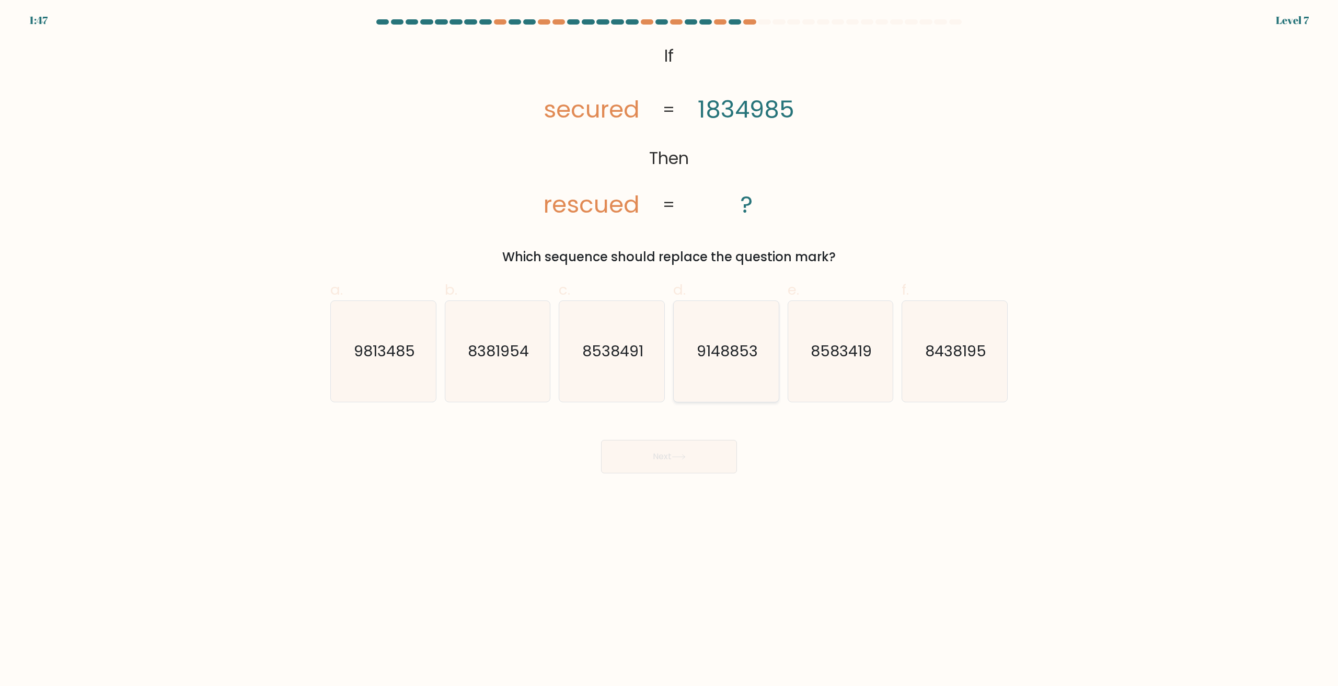
click at [722, 349] on text "9148853" at bounding box center [727, 351] width 61 height 21
click at [670, 349] on input "d. 9148853" at bounding box center [669, 346] width 1 height 7
radio input "true"
click at [670, 448] on button "Next" at bounding box center [669, 456] width 136 height 33
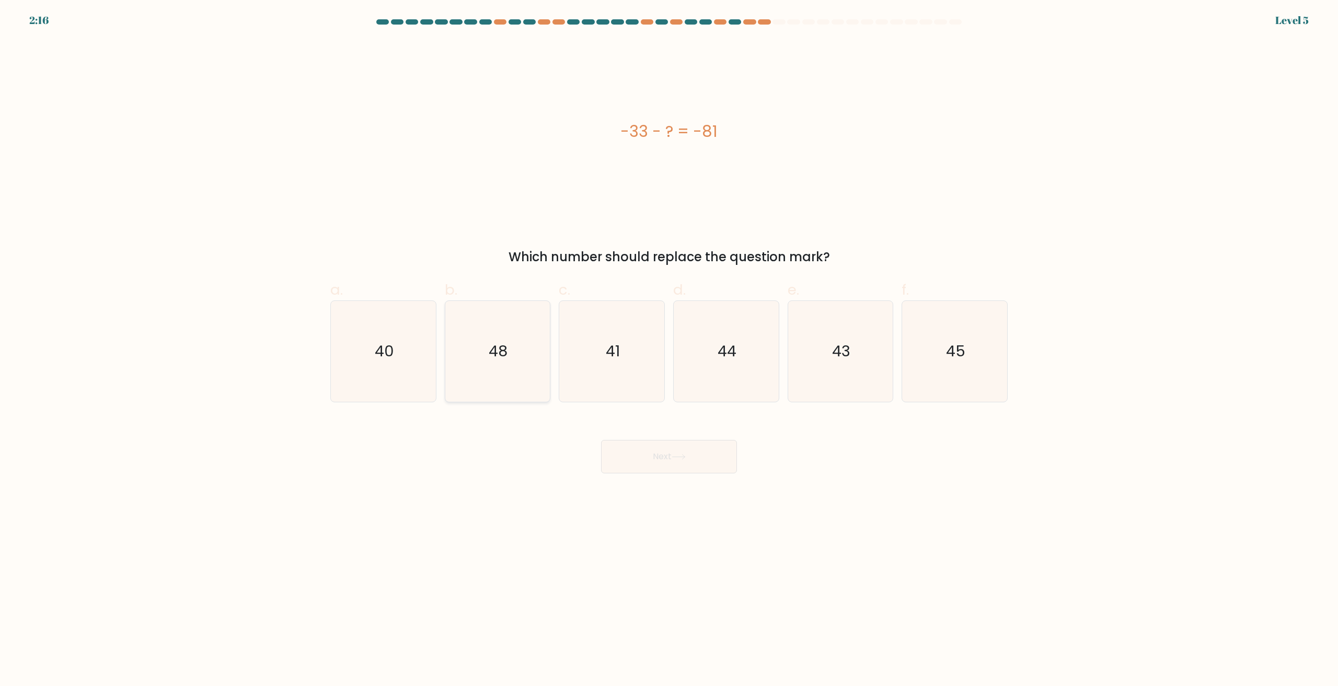
click at [465, 340] on icon "48" at bounding box center [497, 351] width 101 height 101
click at [669, 343] on input "b. 48" at bounding box center [669, 346] width 1 height 7
radio input "true"
click at [700, 466] on button "Next" at bounding box center [669, 456] width 136 height 33
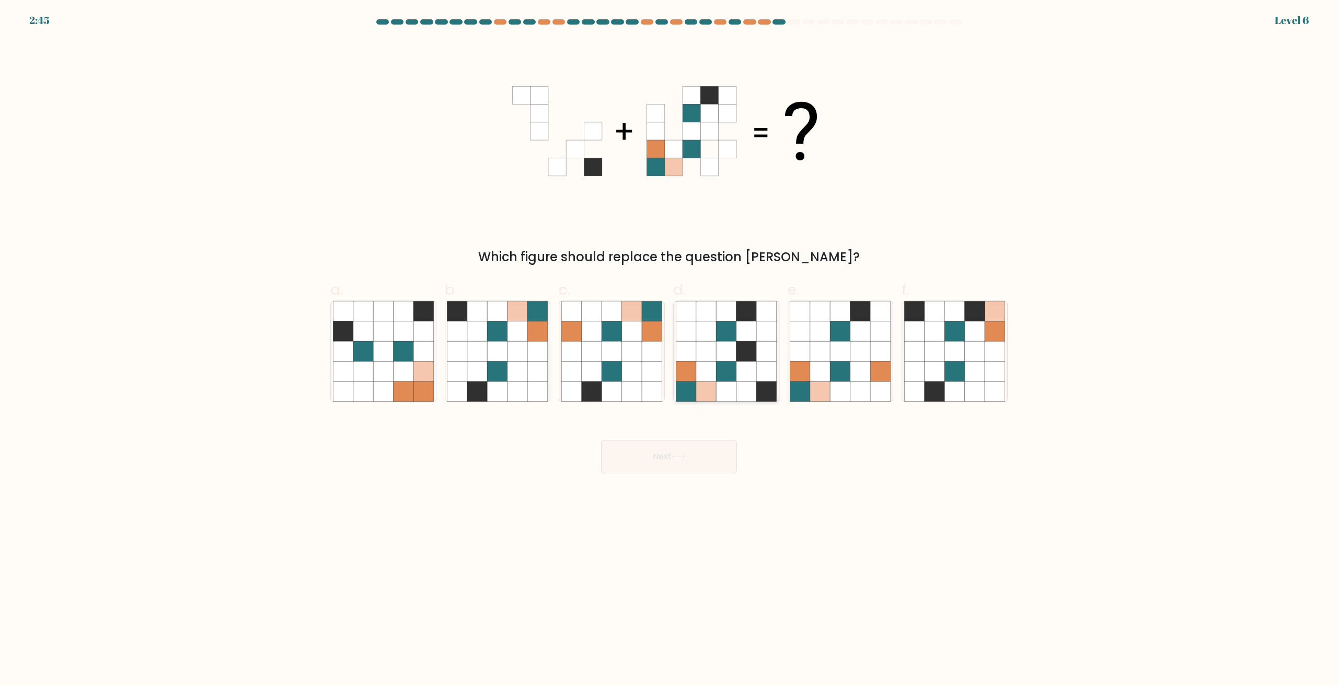
click at [733, 370] on icon at bounding box center [726, 372] width 20 height 20
click at [670, 350] on input "d." at bounding box center [669, 346] width 1 height 7
radio input "true"
click at [677, 458] on icon at bounding box center [679, 457] width 14 height 6
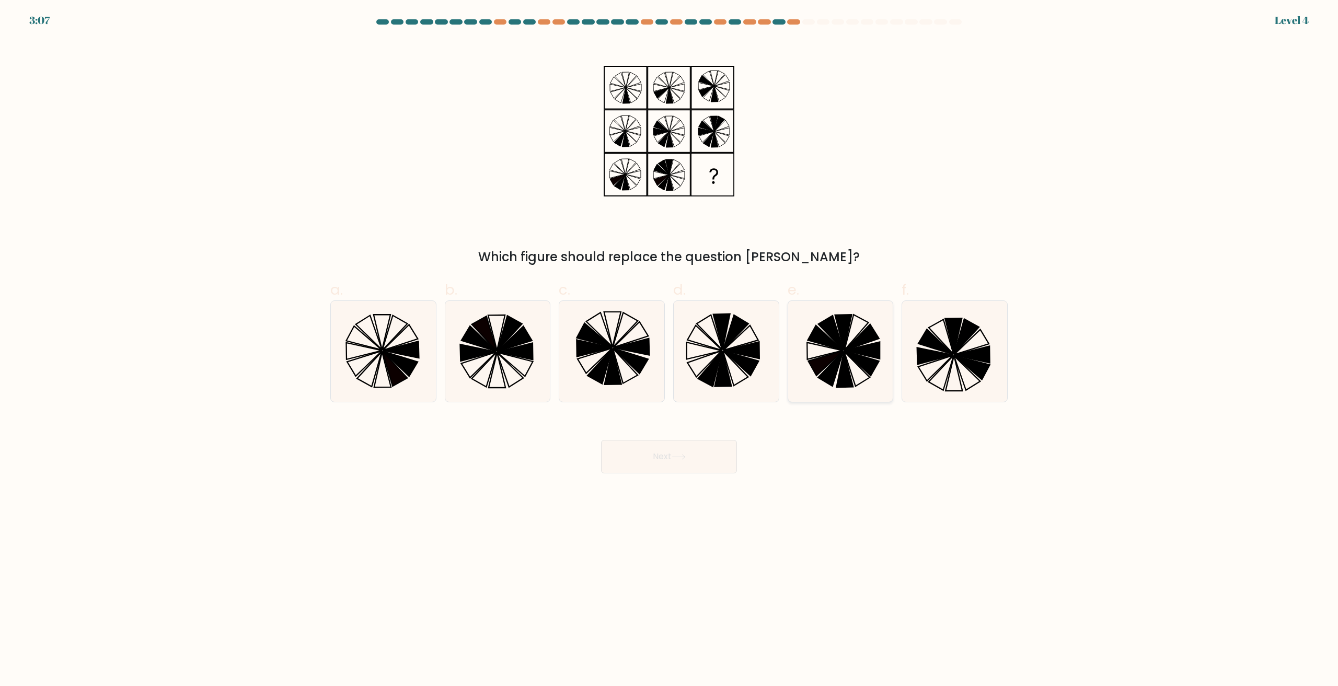
click at [854, 351] on icon at bounding box center [863, 350] width 36 height 17
click at [670, 350] on input "e." at bounding box center [669, 346] width 1 height 7
radio input "true"
click at [674, 441] on button "Next" at bounding box center [669, 456] width 136 height 33
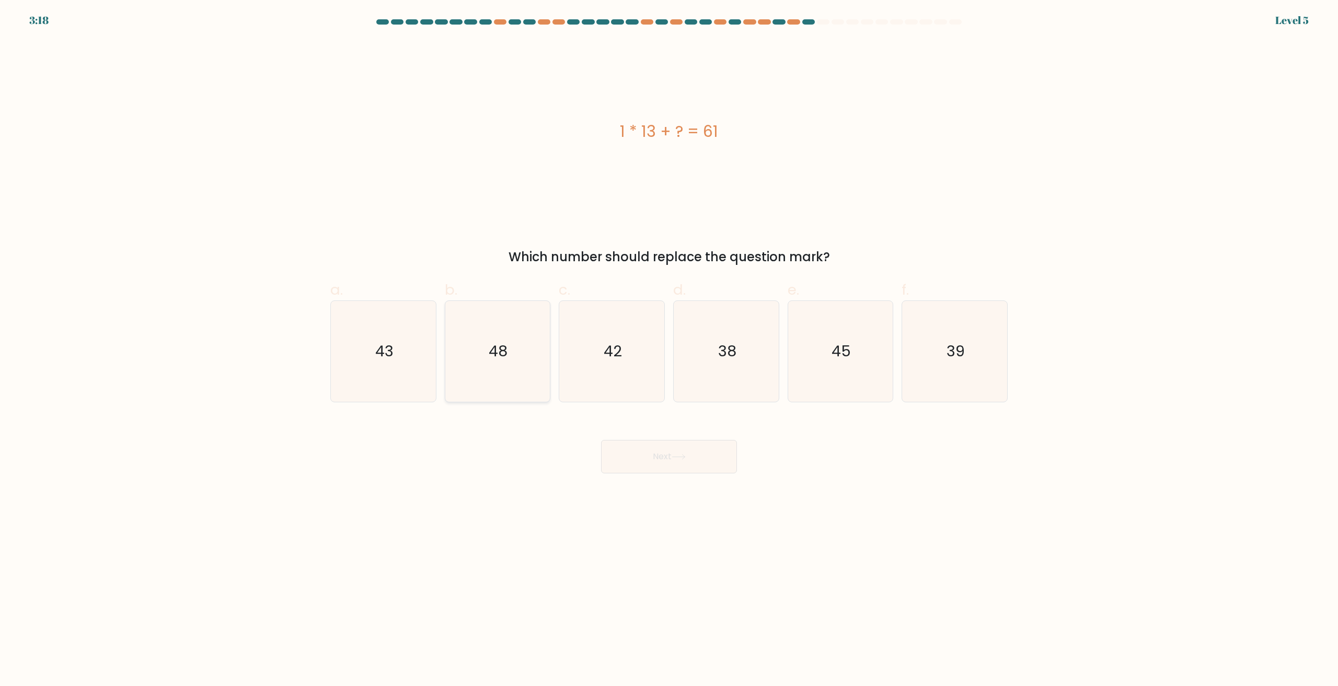
click at [490, 344] on text "48" at bounding box center [498, 351] width 19 height 21
click at [669, 344] on input "b. 48" at bounding box center [669, 346] width 1 height 7
radio input "true"
click at [642, 451] on button "Next" at bounding box center [669, 456] width 136 height 33
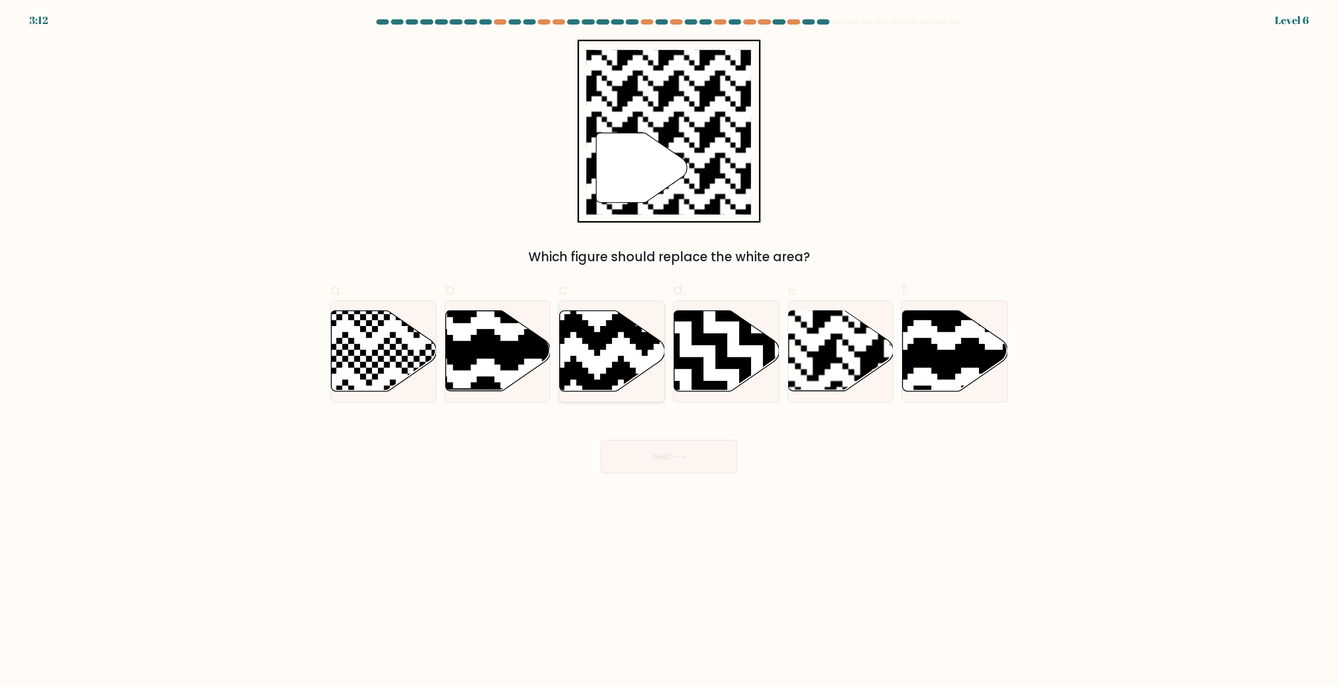
click at [630, 353] on icon at bounding box center [612, 351] width 105 height 81
click at [669, 350] on input "c." at bounding box center [669, 346] width 1 height 7
radio input "true"
click at [833, 350] on rect at bounding box center [872, 310] width 190 height 190
click at [670, 350] on input "e." at bounding box center [669, 346] width 1 height 7
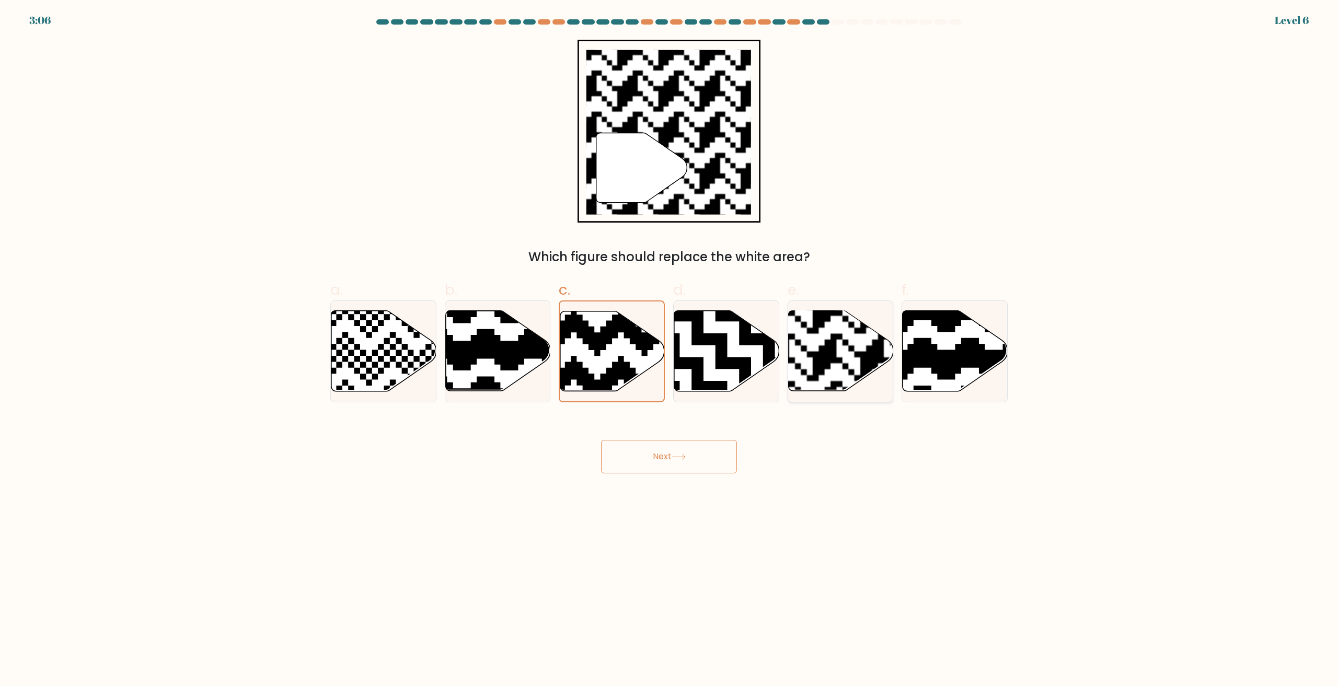
radio input "true"
click at [692, 445] on button "Next" at bounding box center [669, 456] width 136 height 33
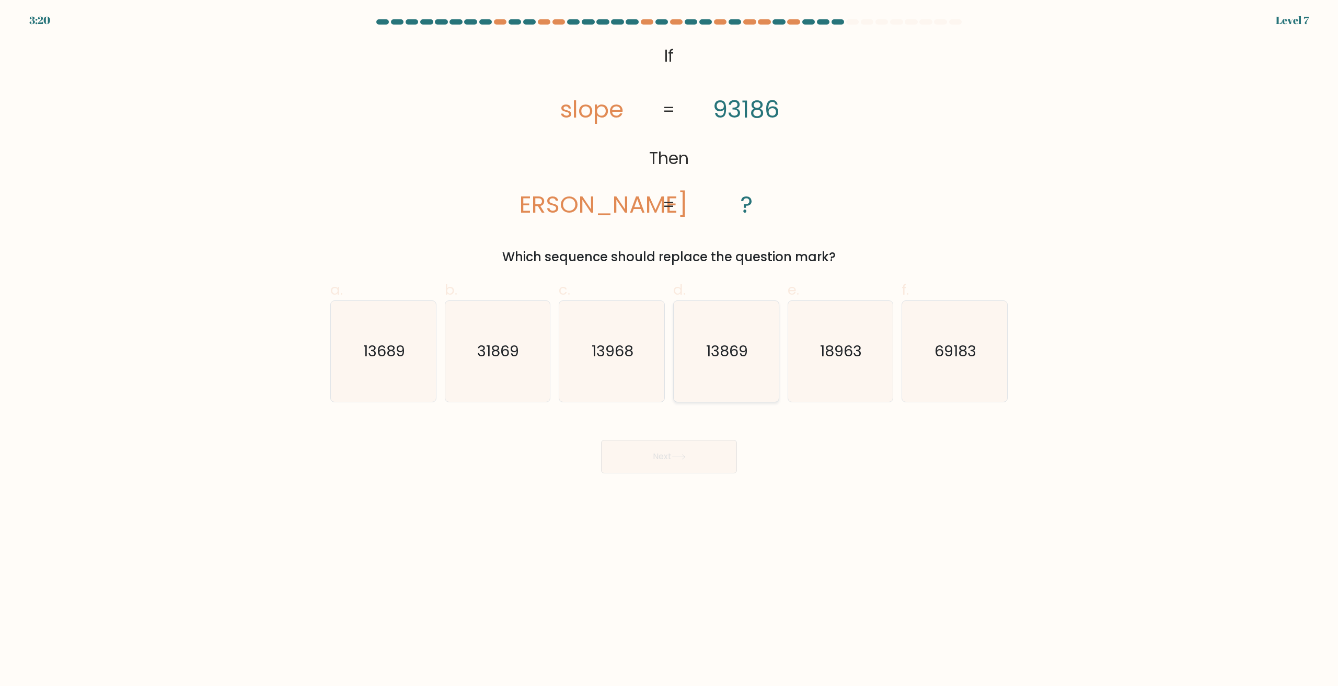
click at [739, 364] on icon "13869" at bounding box center [726, 351] width 101 height 101
click at [670, 350] on input "d. 13869" at bounding box center [669, 346] width 1 height 7
radio input "true"
click at [691, 457] on button "Next" at bounding box center [669, 456] width 136 height 33
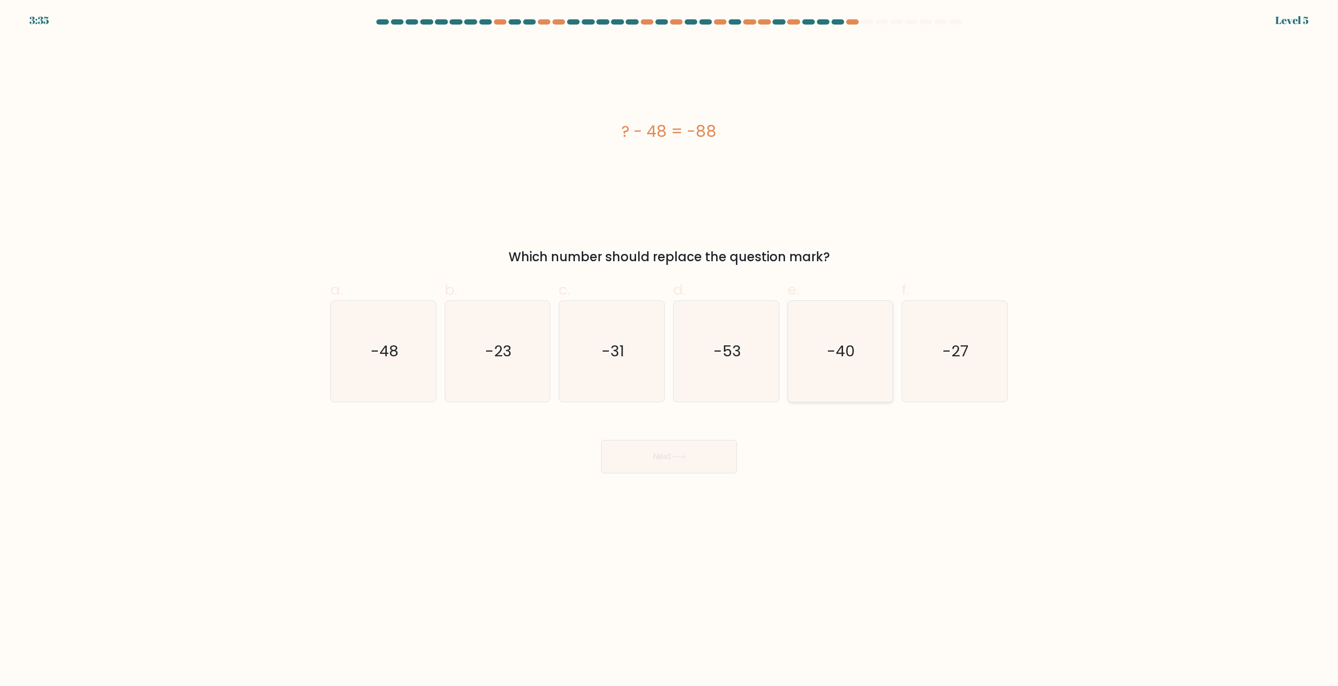
click at [826, 367] on icon "-40" at bounding box center [840, 351] width 101 height 101
click at [670, 350] on input "e. -40" at bounding box center [669, 346] width 1 height 7
radio input "true"
click at [686, 455] on icon at bounding box center [679, 457] width 14 height 6
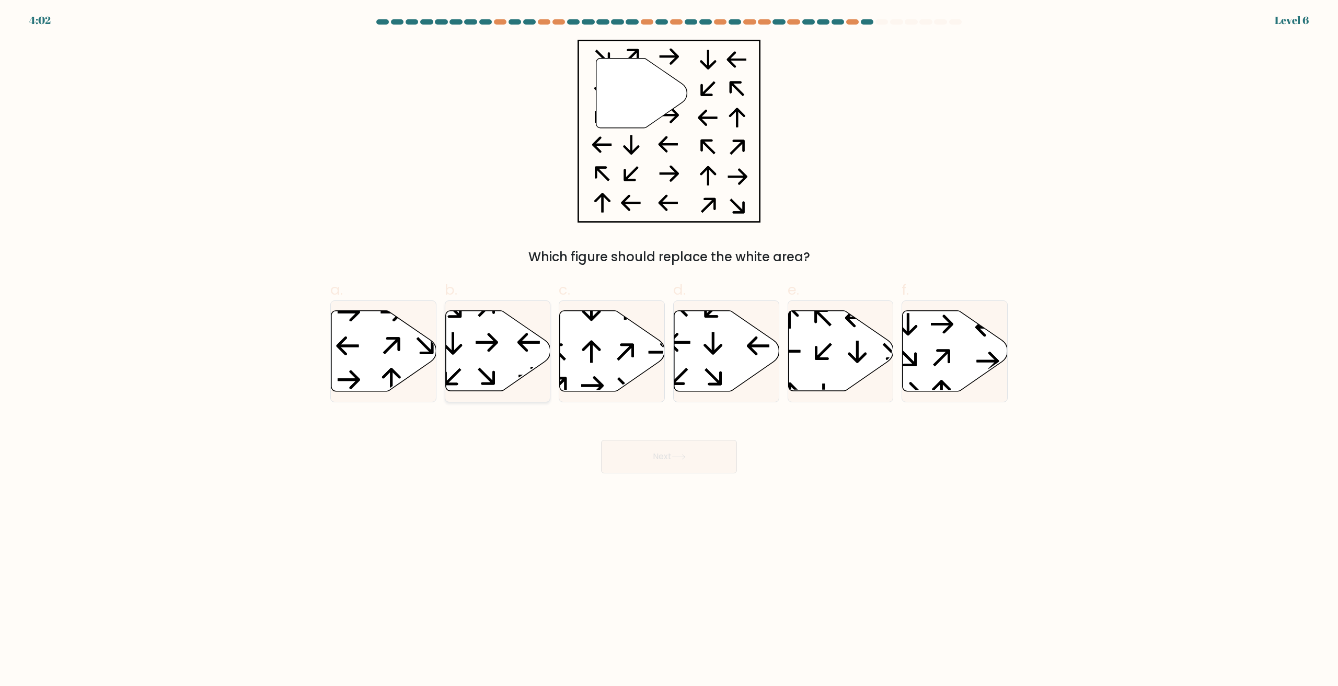
click at [486, 350] on icon at bounding box center [497, 351] width 105 height 81
click at [669, 350] on input "b." at bounding box center [669, 346] width 1 height 7
radio input "true"
click at [627, 455] on button "Next" at bounding box center [669, 456] width 136 height 33
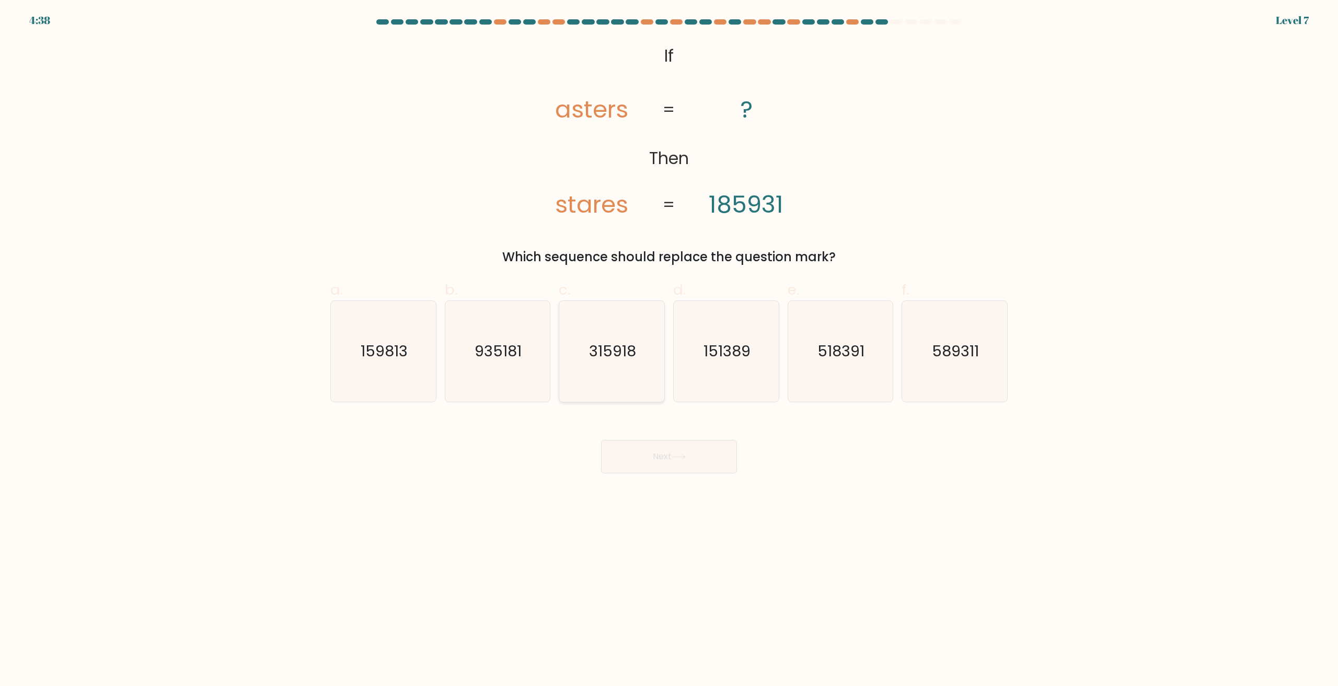
click at [608, 358] on text "315918" at bounding box center [613, 351] width 47 height 21
click at [669, 350] on input "c. 315918" at bounding box center [669, 346] width 1 height 7
radio input "true"
click at [652, 452] on button "Next" at bounding box center [669, 456] width 136 height 33
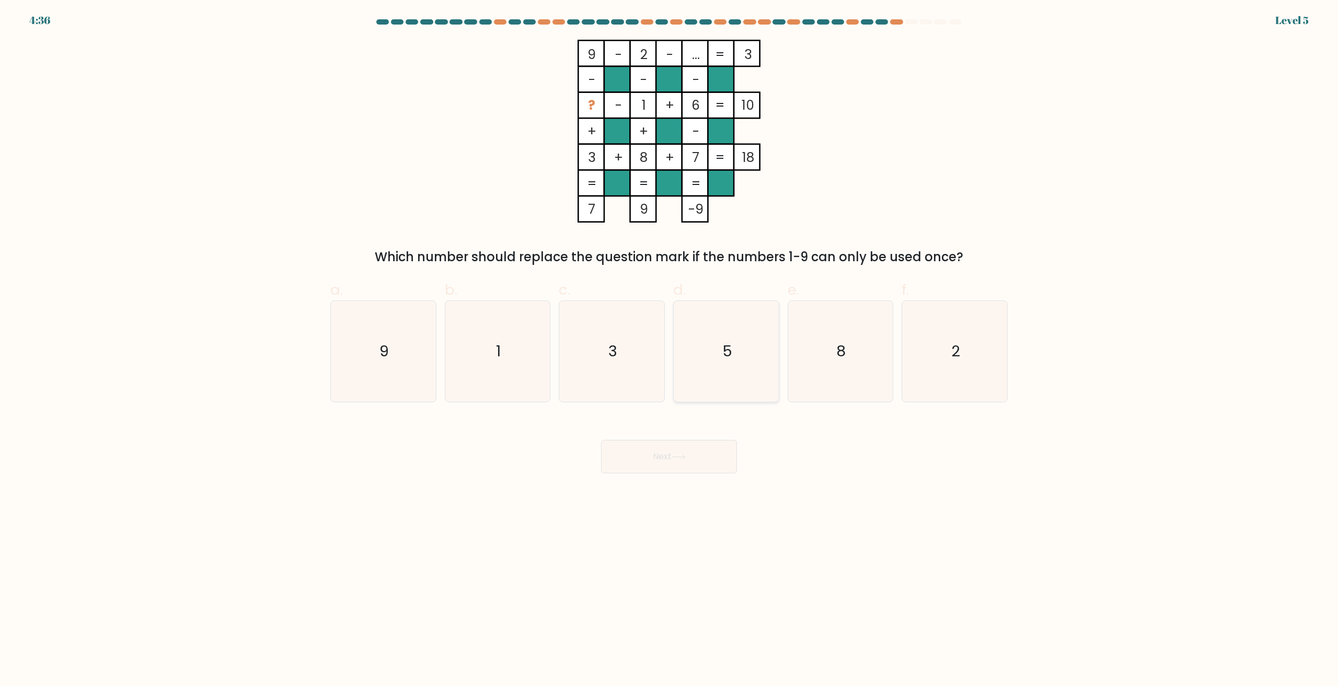
click at [721, 371] on icon "5" at bounding box center [726, 351] width 101 height 101
click at [670, 350] on input "d. 5" at bounding box center [669, 346] width 1 height 7
radio input "true"
click at [664, 458] on button "Next" at bounding box center [669, 456] width 136 height 33
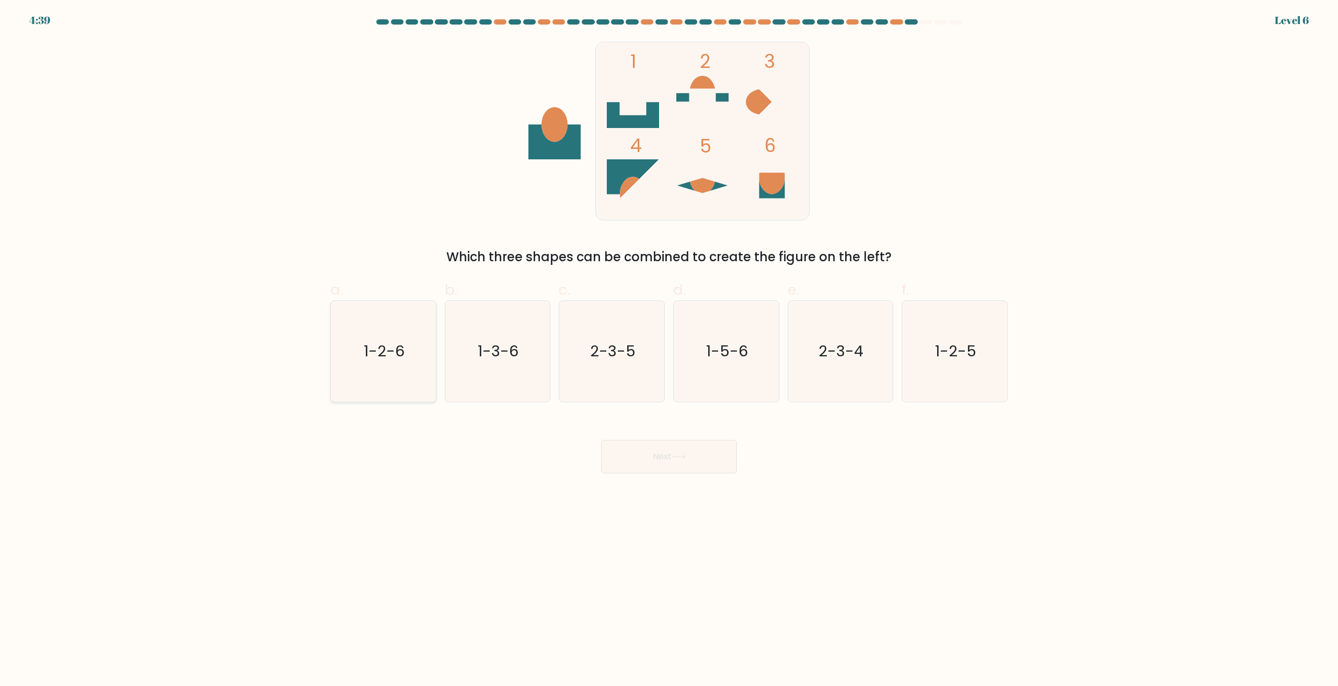
click at [377, 361] on text "1-2-6" at bounding box center [384, 351] width 41 height 21
click at [669, 350] on input "a. 1-2-6" at bounding box center [669, 346] width 1 height 7
radio input "true"
click at [663, 463] on button "Next" at bounding box center [669, 456] width 136 height 33
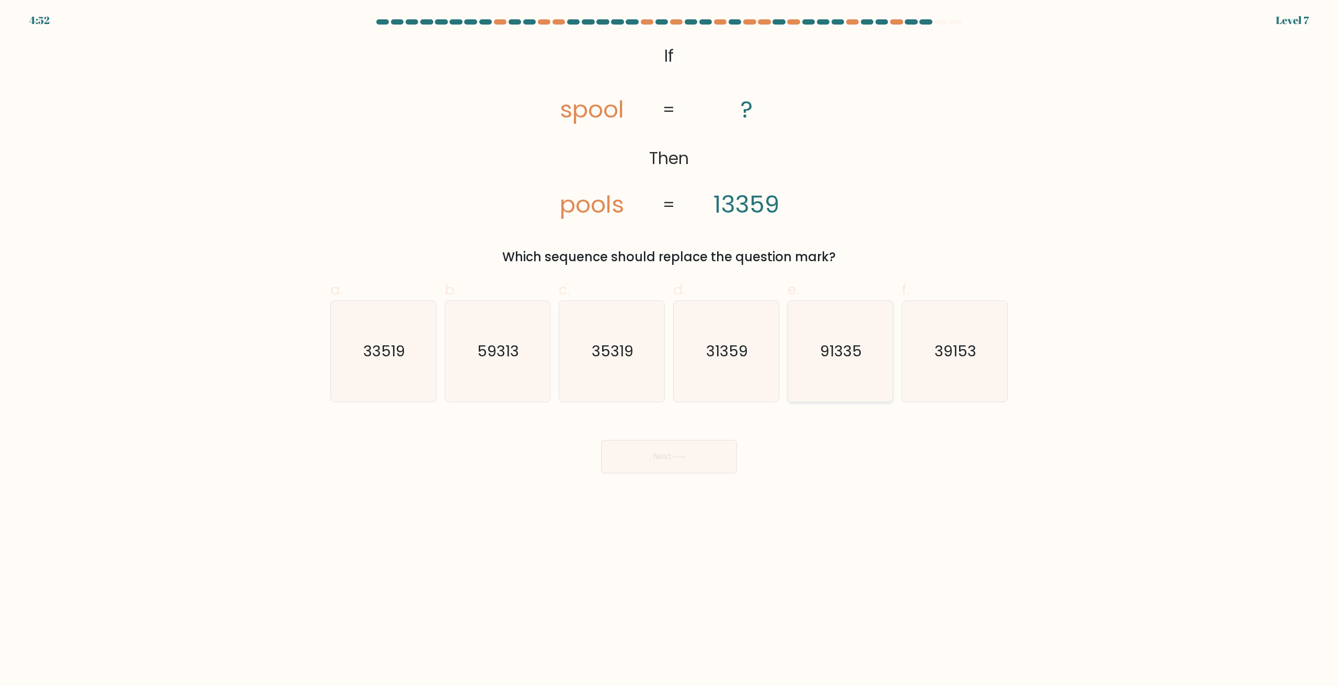
click at [828, 342] on text "91335" at bounding box center [842, 351] width 42 height 21
click at [670, 343] on input "e. 91335" at bounding box center [669, 346] width 1 height 7
radio input "true"
click at [684, 452] on button "Next" at bounding box center [669, 456] width 136 height 33
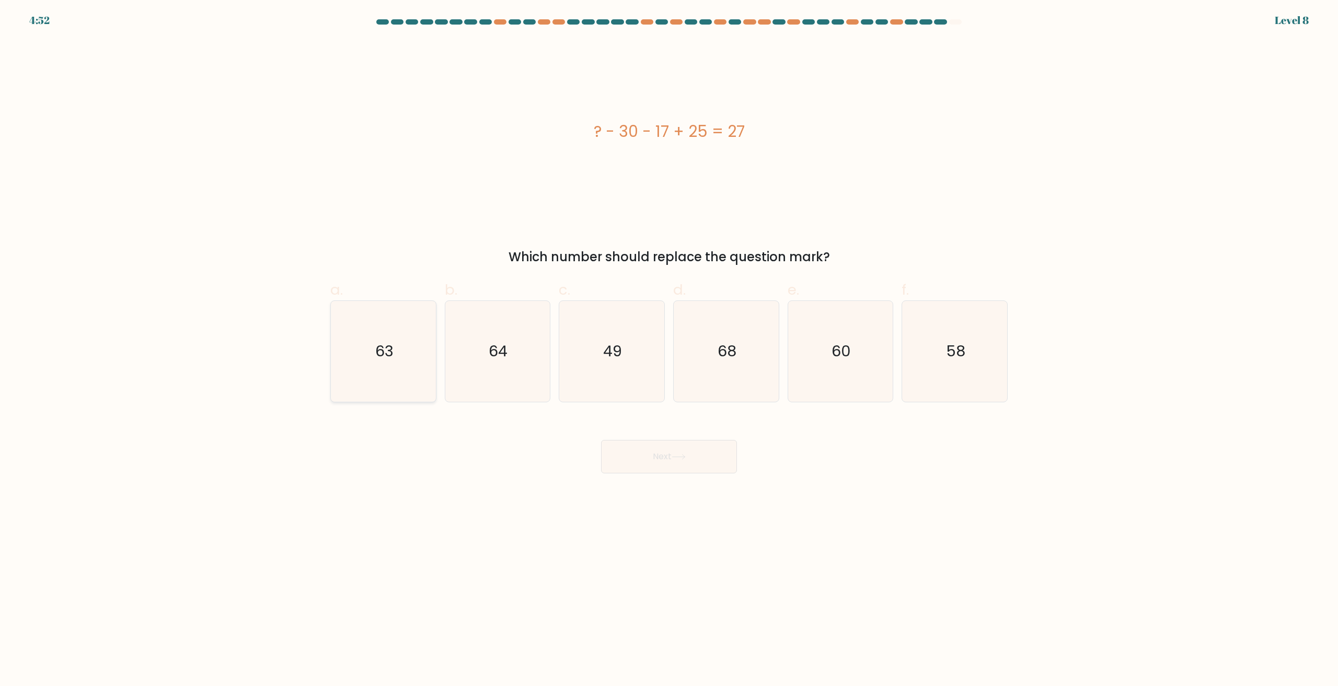
click at [408, 356] on icon "63" at bounding box center [383, 351] width 101 height 101
click at [669, 350] on input "a. 63" at bounding box center [669, 346] width 1 height 7
radio input "true"
click at [939, 356] on icon "58" at bounding box center [954, 351] width 101 height 101
click at [670, 350] on input "f. 58" at bounding box center [669, 346] width 1 height 7
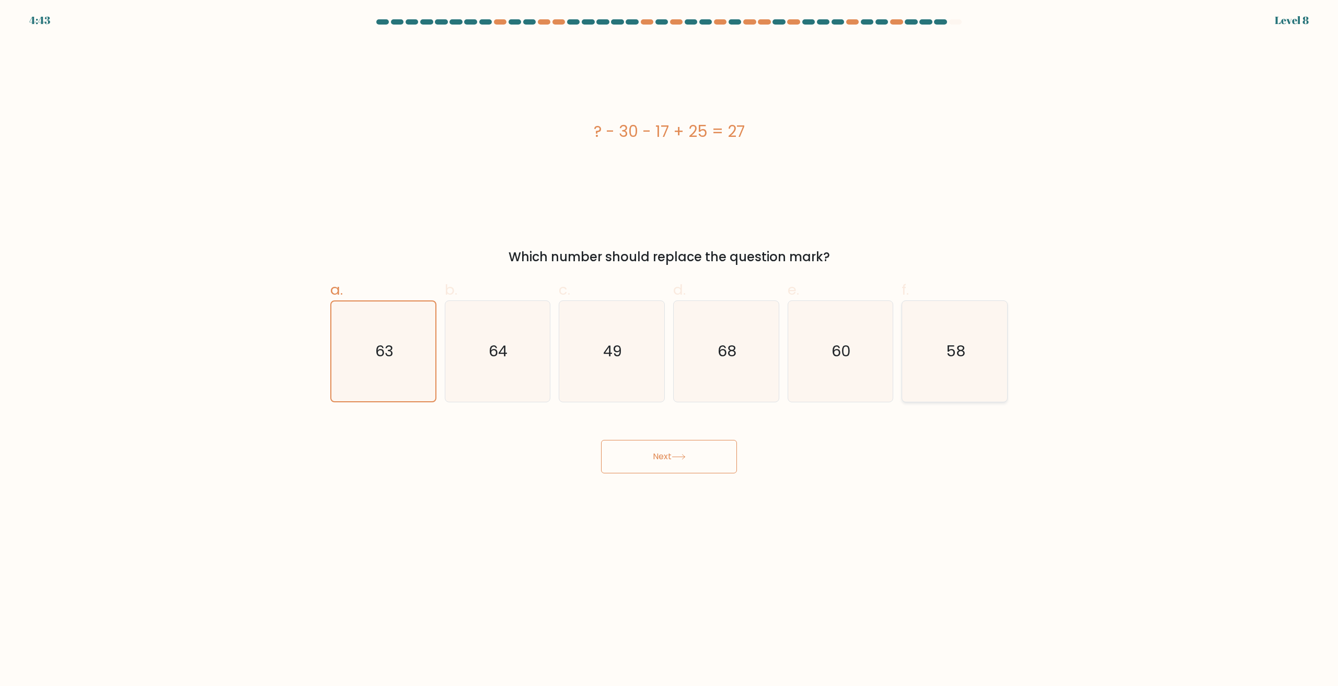
radio input "true"
click at [638, 351] on icon "49" at bounding box center [611, 351] width 101 height 101
click at [669, 350] on input "c. 49" at bounding box center [669, 346] width 1 height 7
radio input "true"
drag, startPoint x: 749, startPoint y: 132, endPoint x: 591, endPoint y: 143, distance: 157.7
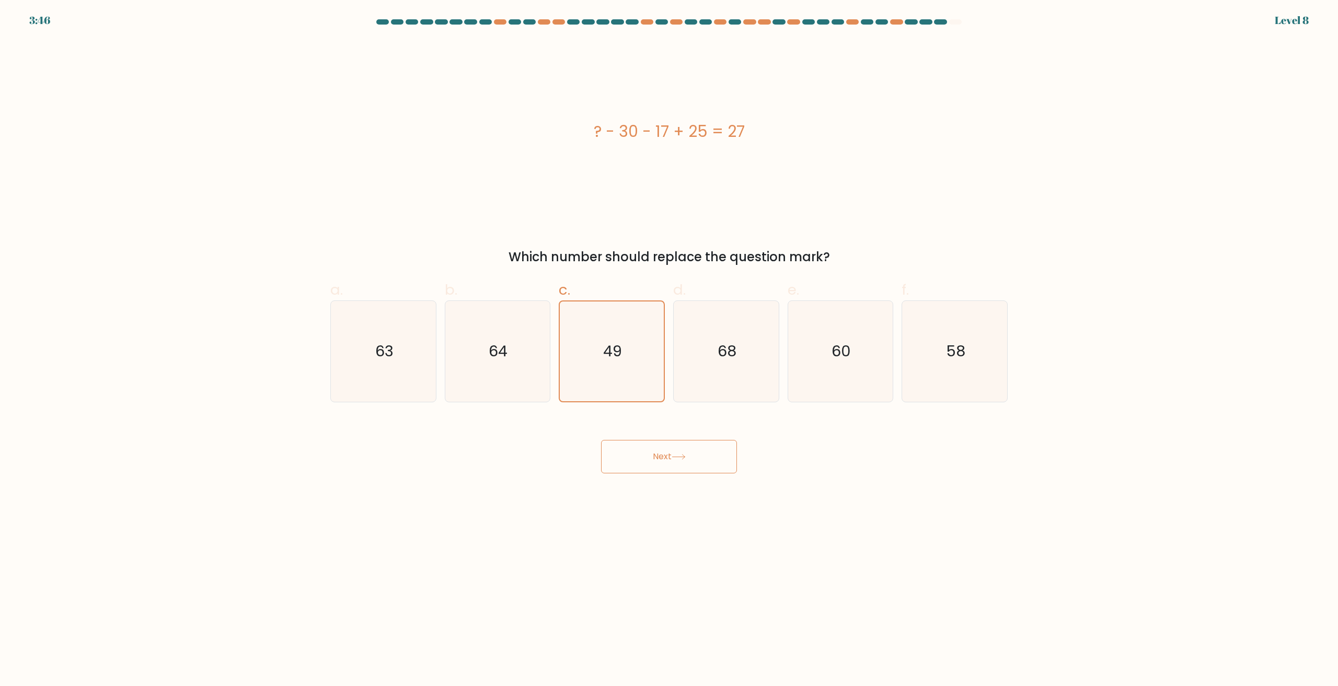
click at [591, 143] on div "? - 30 - 17 + 25 = 27" at bounding box center [668, 132] width 677 height 24
copy div "? - 30 - 17 + 25 = 27"
drag, startPoint x: 678, startPoint y: 463, endPoint x: 693, endPoint y: 463, distance: 14.6
click at [679, 463] on button "Next" at bounding box center [669, 456] width 136 height 33
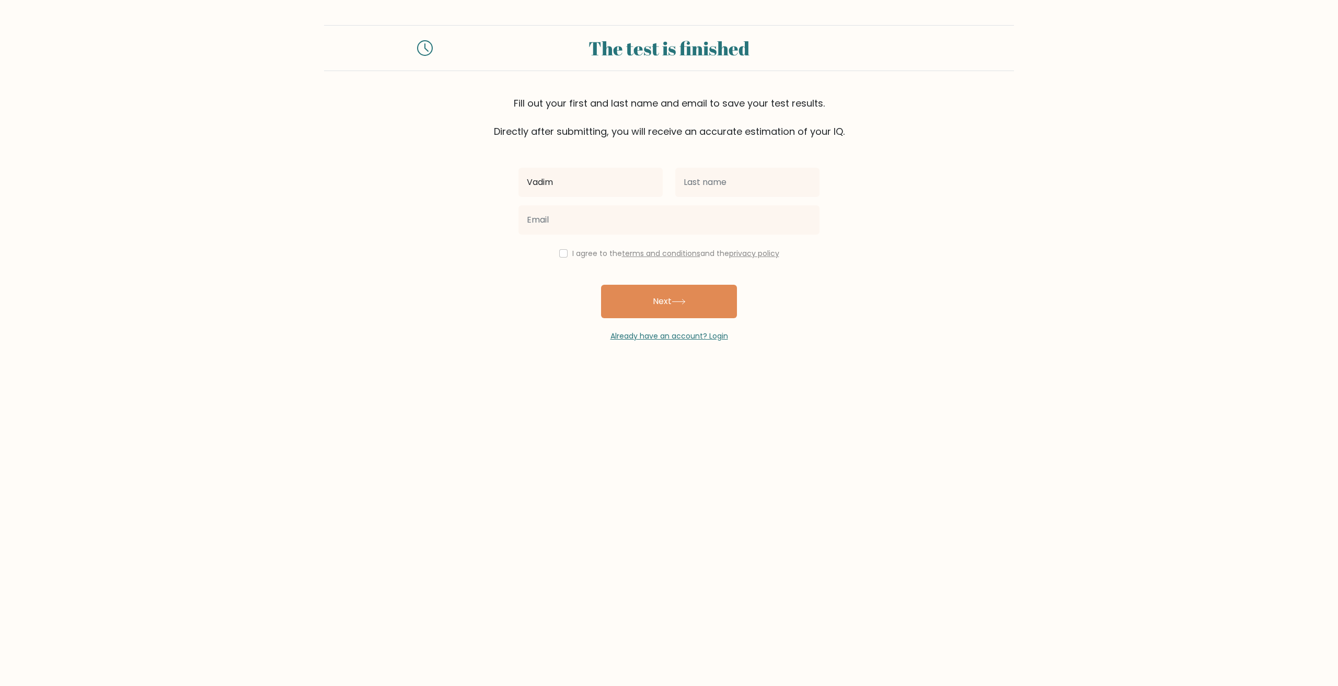
type input "Vadim"
click at [749, 186] on input "text" at bounding box center [747, 182] width 144 height 29
drag, startPoint x: 768, startPoint y: 182, endPoint x: 495, endPoint y: 198, distance: 273.3
click at [495, 198] on form "The test is finished Fill out your first and last name and email to save your t…" at bounding box center [669, 183] width 1338 height 317
type input "[PERSON_NAME]"
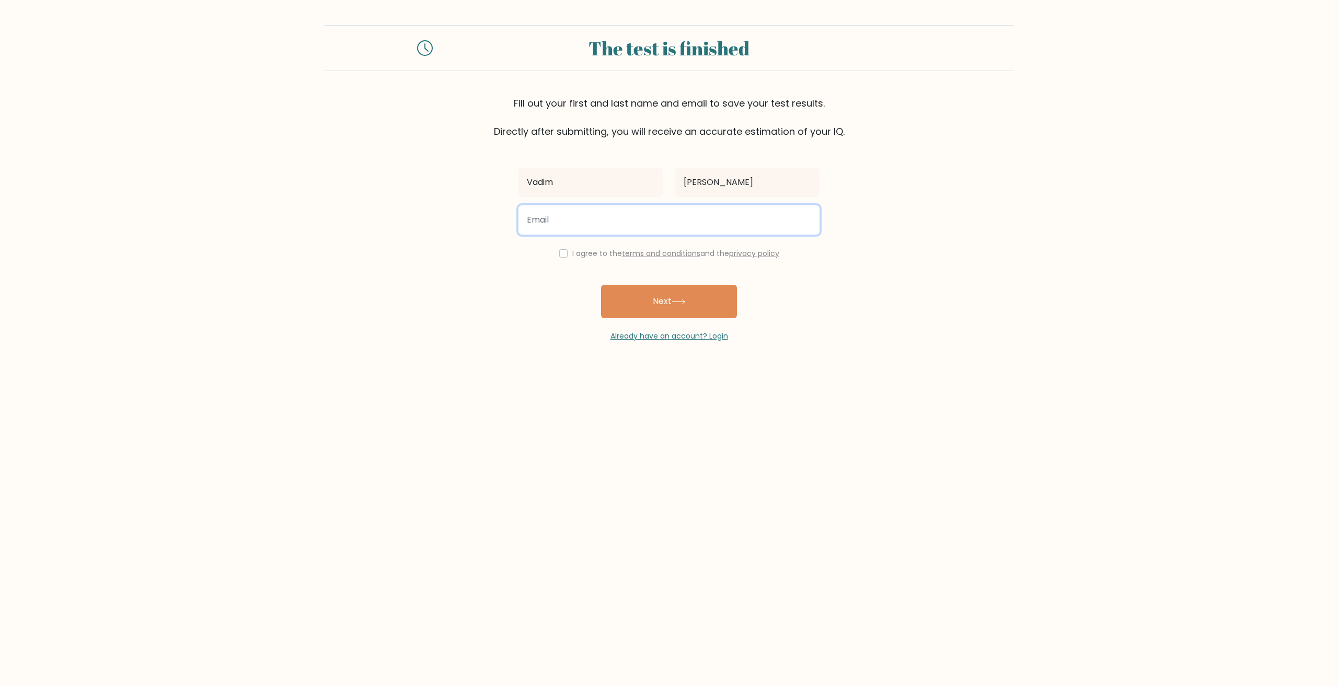
click at [678, 219] on input "email" at bounding box center [669, 219] width 301 height 29
type input "[EMAIL_ADDRESS][DOMAIN_NAME]"
click at [559, 253] on input "checkbox" at bounding box center [563, 253] width 8 height 8
checkbox input "true"
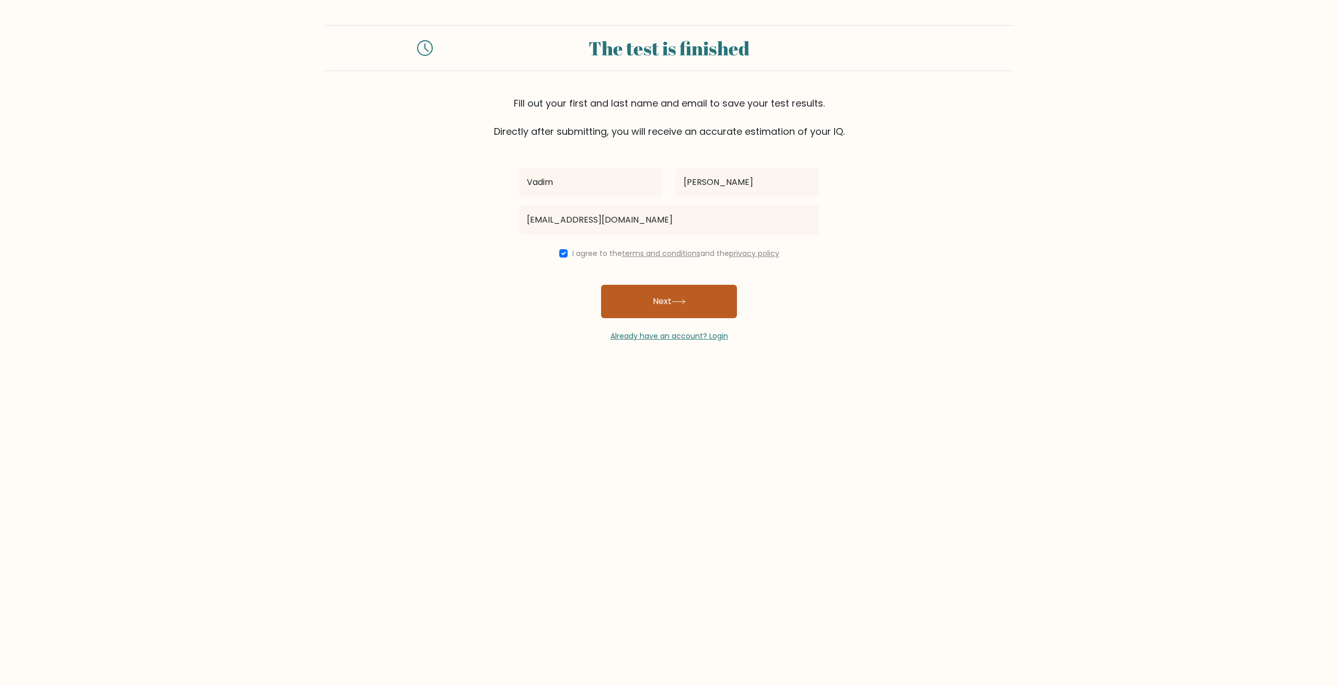
click at [660, 300] on button "Next" at bounding box center [669, 301] width 136 height 33
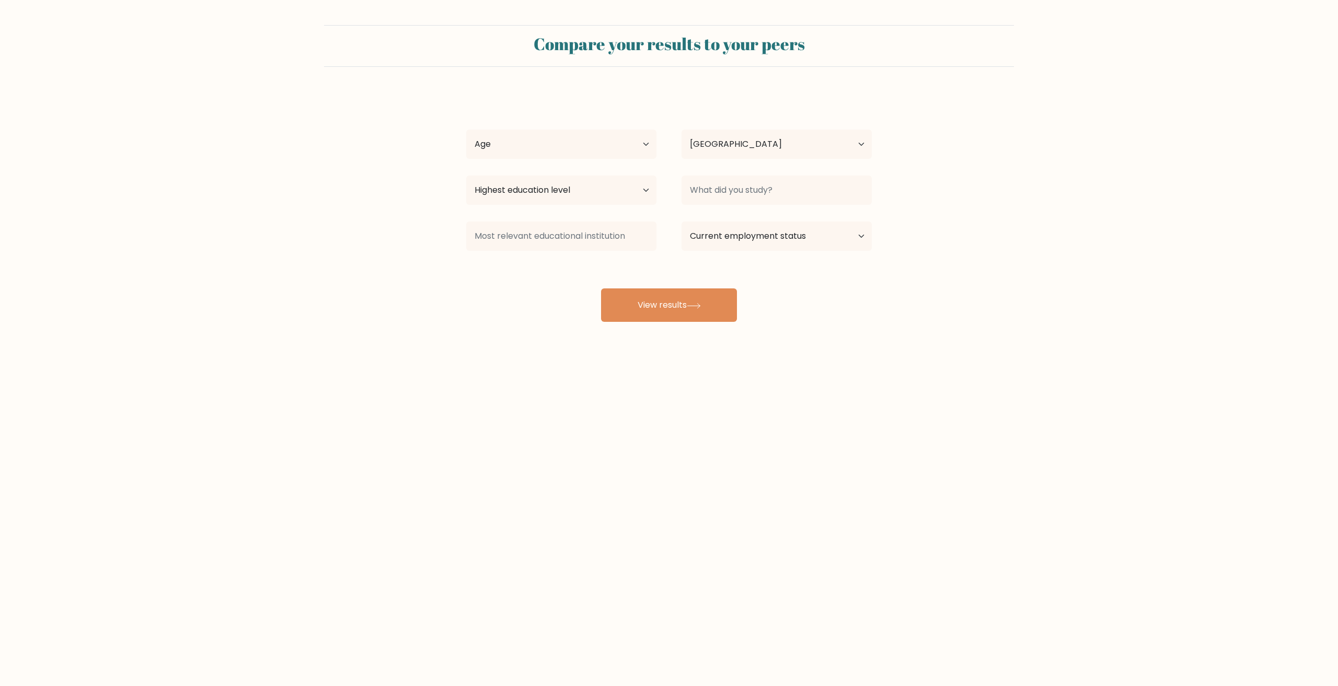
select select "EE"
click at [605, 139] on select "Age Under 18 years old 18-24 years old 25-34 years old 35-44 years old 45-54 ye…" at bounding box center [561, 144] width 190 height 29
select select "35_44"
click at [466, 130] on select "Age Under 18 years old 18-24 years old 25-34 years old 35-44 years old 45-54 ye…" at bounding box center [561, 144] width 190 height 29
click at [638, 190] on select "Highest education level No schooling Primary Lower Secondary Upper Secondary Oc…" at bounding box center [561, 190] width 190 height 29
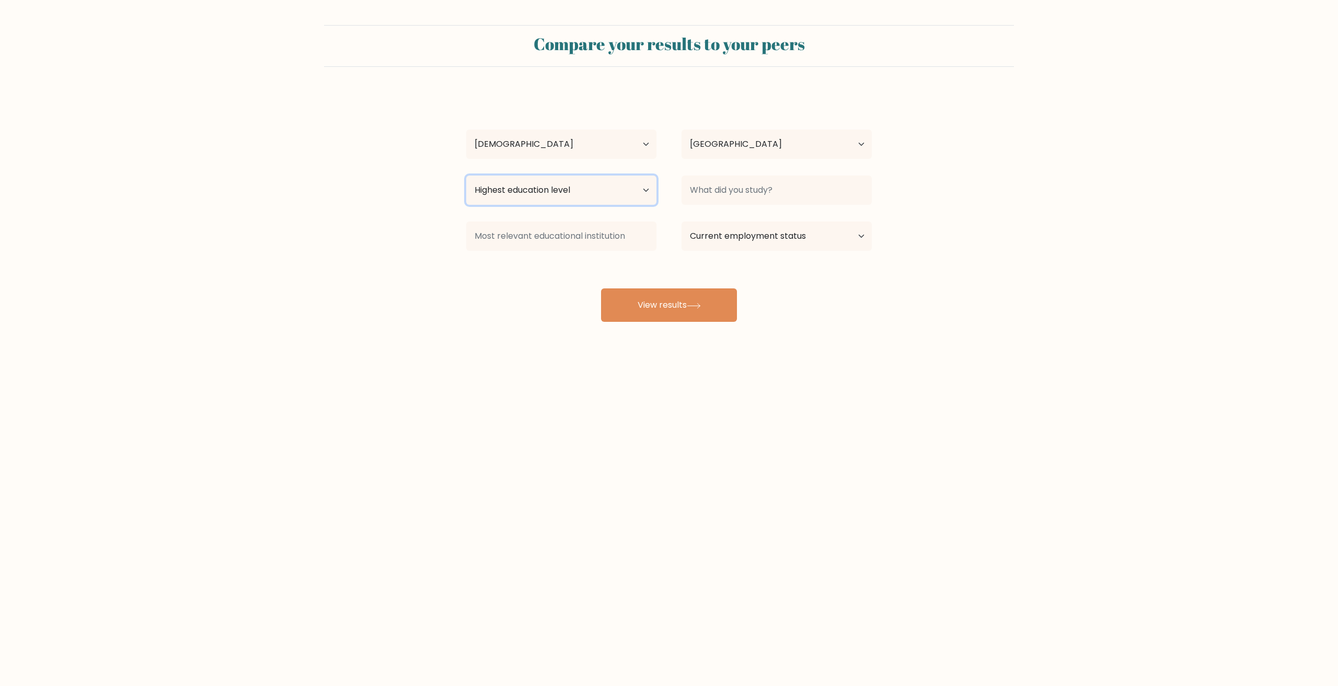
select select "occupation_specific"
click at [466, 176] on select "Highest education level No schooling Primary Lower Secondary Upper Secondary Oc…" at bounding box center [561, 190] width 190 height 29
click at [760, 186] on input at bounding box center [777, 190] width 190 height 29
drag, startPoint x: 834, startPoint y: 197, endPoint x: 613, endPoint y: 207, distance: 221.4
click at [612, 207] on div "Highest education level No schooling Primary Lower Secondary Upper Secondary Oc…" at bounding box center [669, 190] width 431 height 38
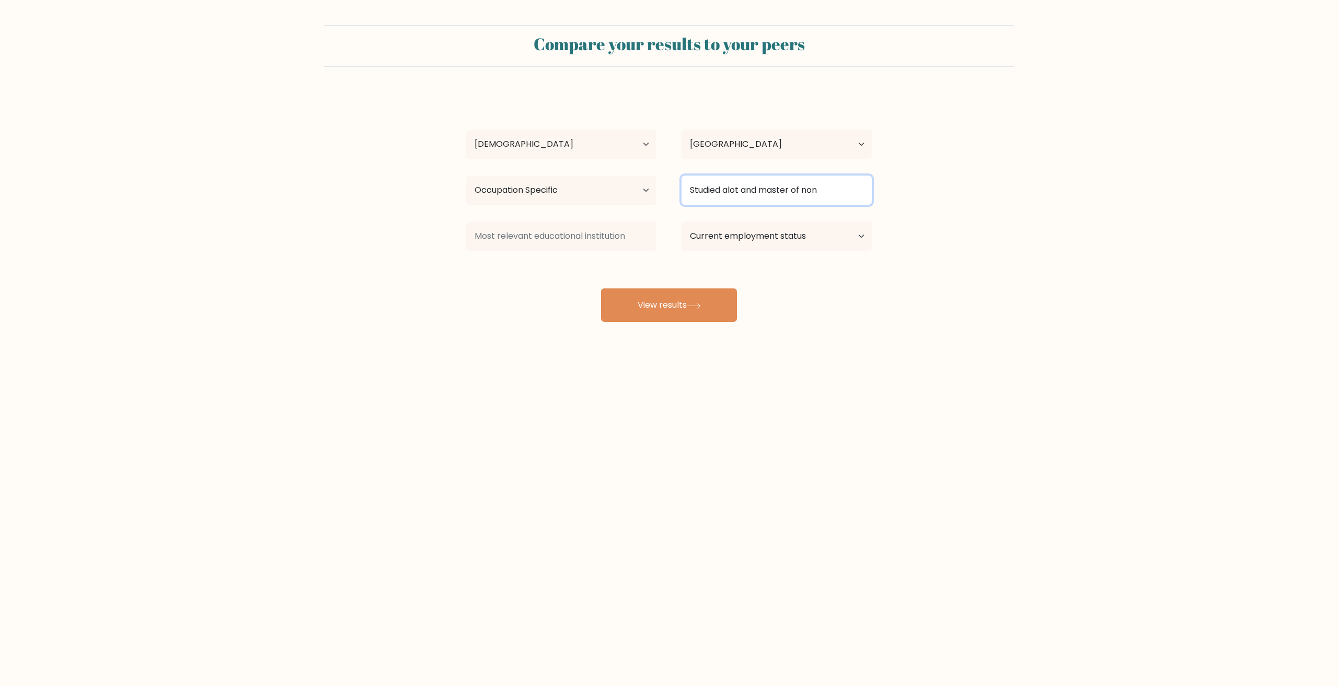
type input "S"
type input "Learned a lot, mastered little"
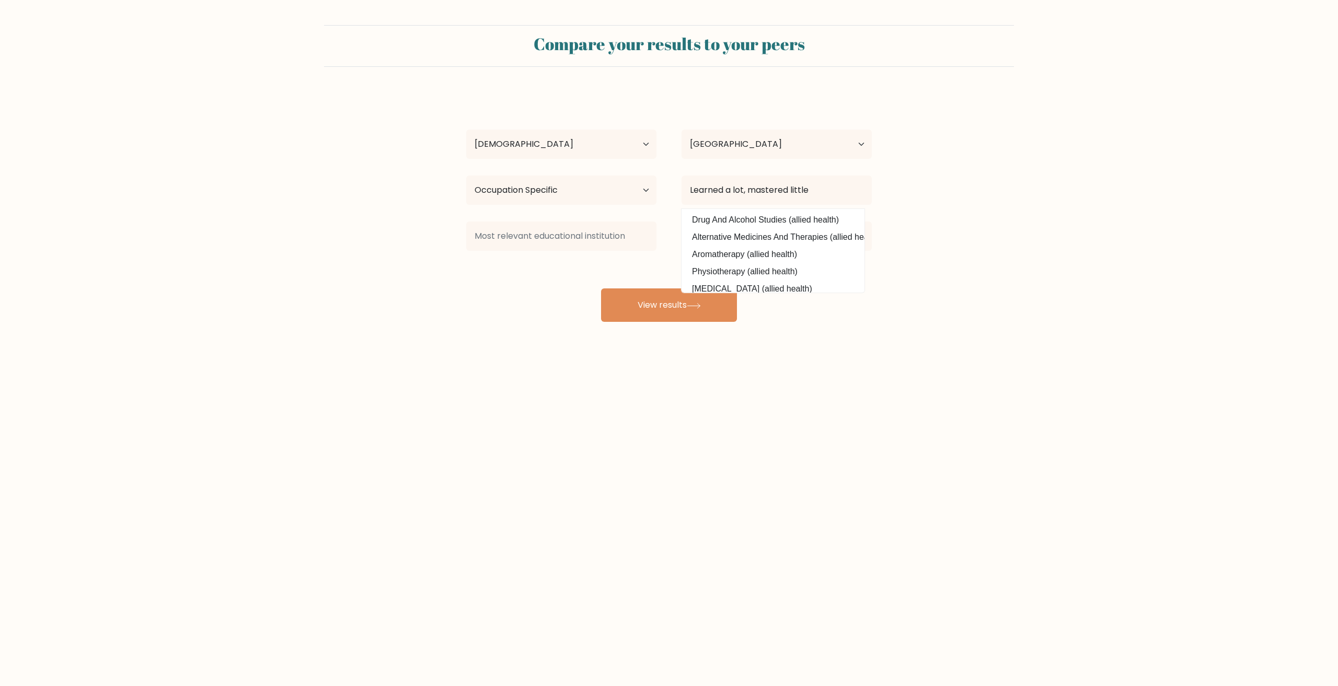
click at [785, 548] on body "Compare your results to your peers Vadim Schell Age Under 18 years old 18-24 ye…" at bounding box center [669, 343] width 1338 height 686
click at [782, 236] on select "Current employment status Employed Student Retired Other / prefer not to answer" at bounding box center [777, 236] width 190 height 29
select select "other"
click at [682, 222] on select "Current employment status Employed Student Retired Other / prefer not to answer" at bounding box center [777, 236] width 190 height 29
drag, startPoint x: 677, startPoint y: 309, endPoint x: 761, endPoint y: 411, distance: 131.9
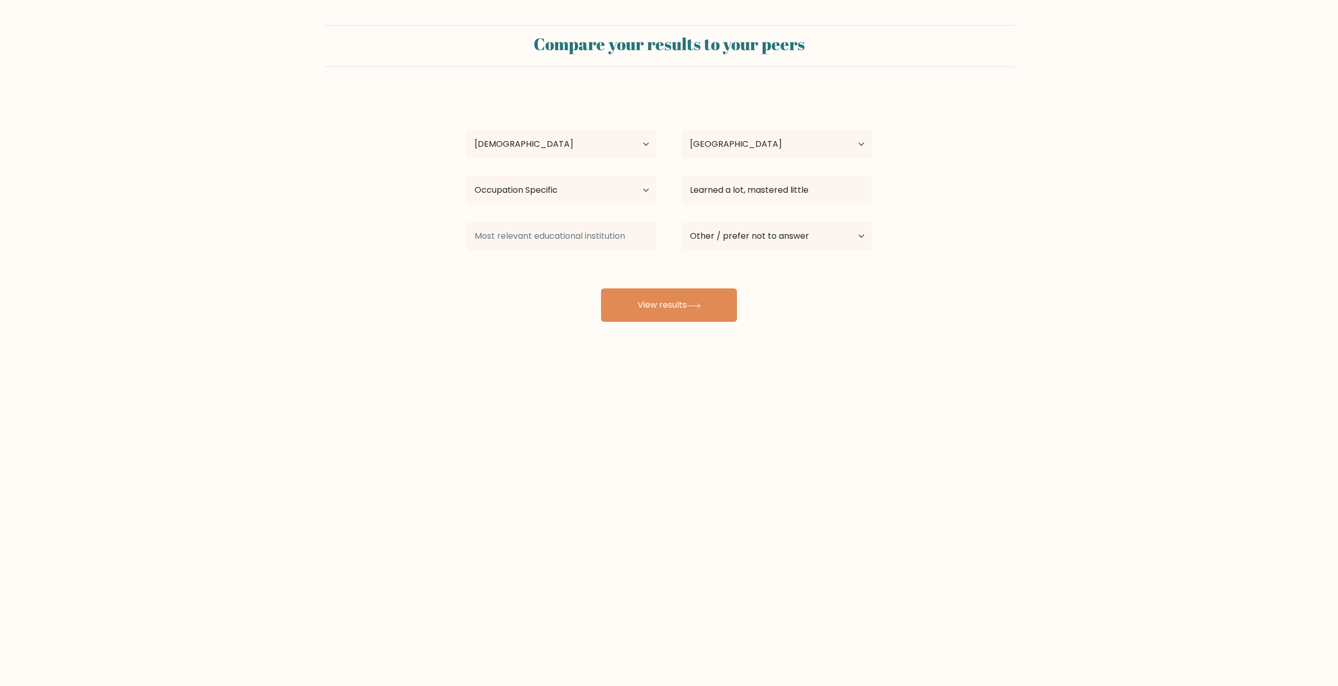
click at [760, 426] on body "Compare your results to your peers Vadim Schell Age Under 18 years old 18-24 ye…" at bounding box center [669, 343] width 1338 height 686
click at [569, 235] on input at bounding box center [561, 236] width 190 height 29
type input "Self education"
click at [670, 306] on button "View results" at bounding box center [669, 305] width 136 height 33
